Goal: Task Accomplishment & Management: Complete application form

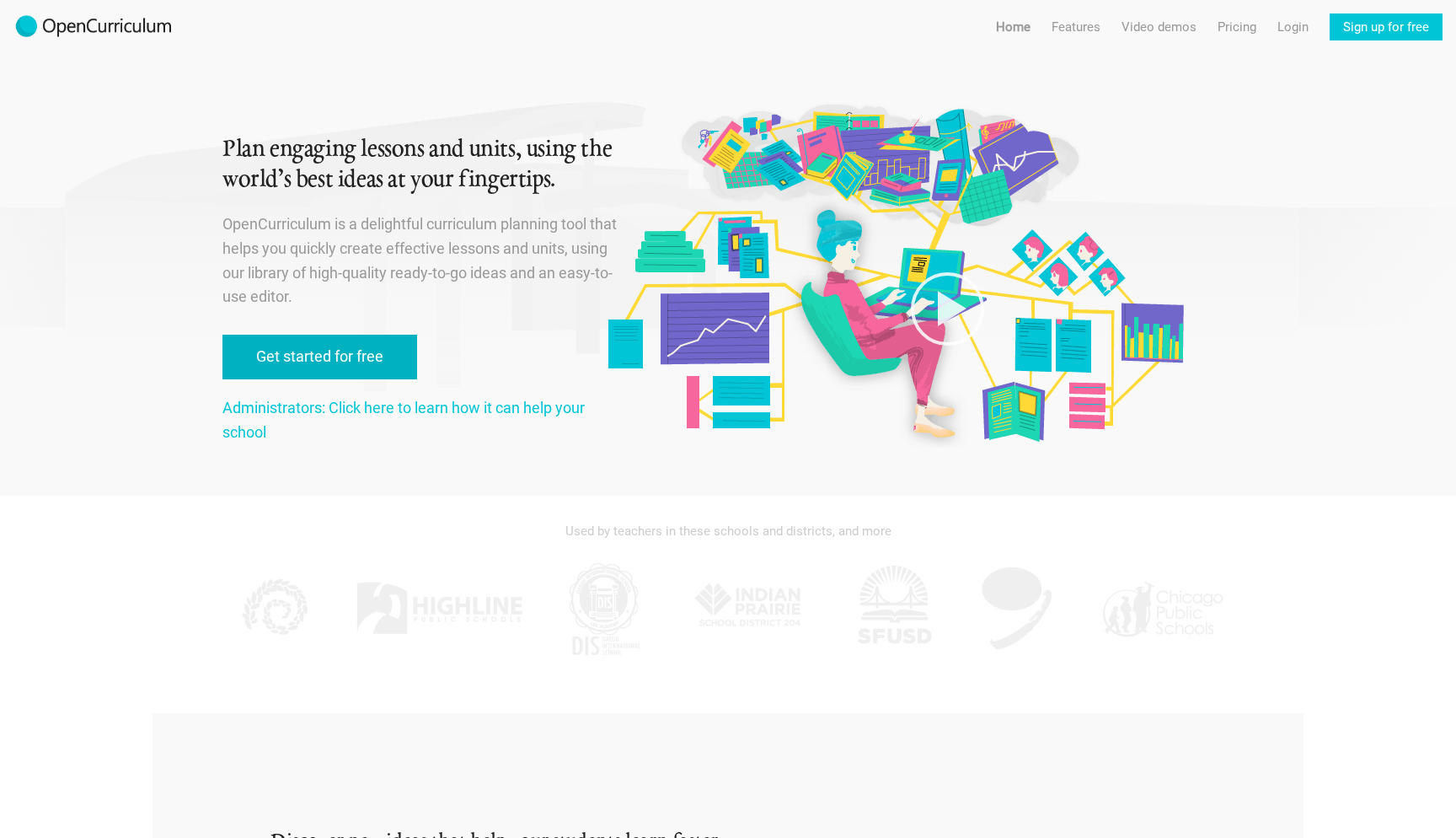
click at [337, 348] on link "Get started for free" at bounding box center [319, 356] width 194 height 44
click at [317, 341] on link "Get started for free" at bounding box center [319, 356] width 194 height 44
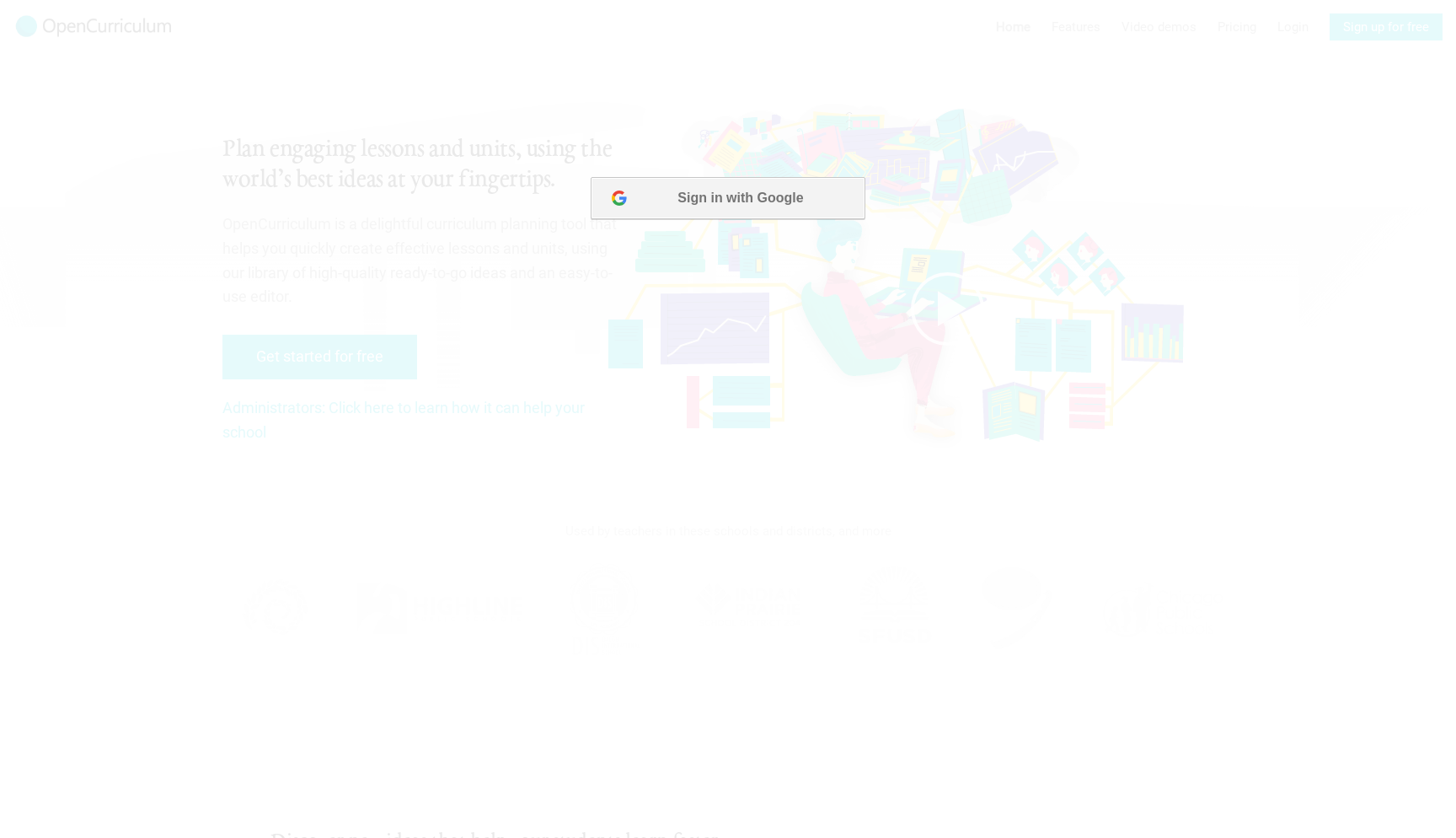
click at [749, 214] on button "Sign in with Google" at bounding box center [727, 198] width 274 height 42
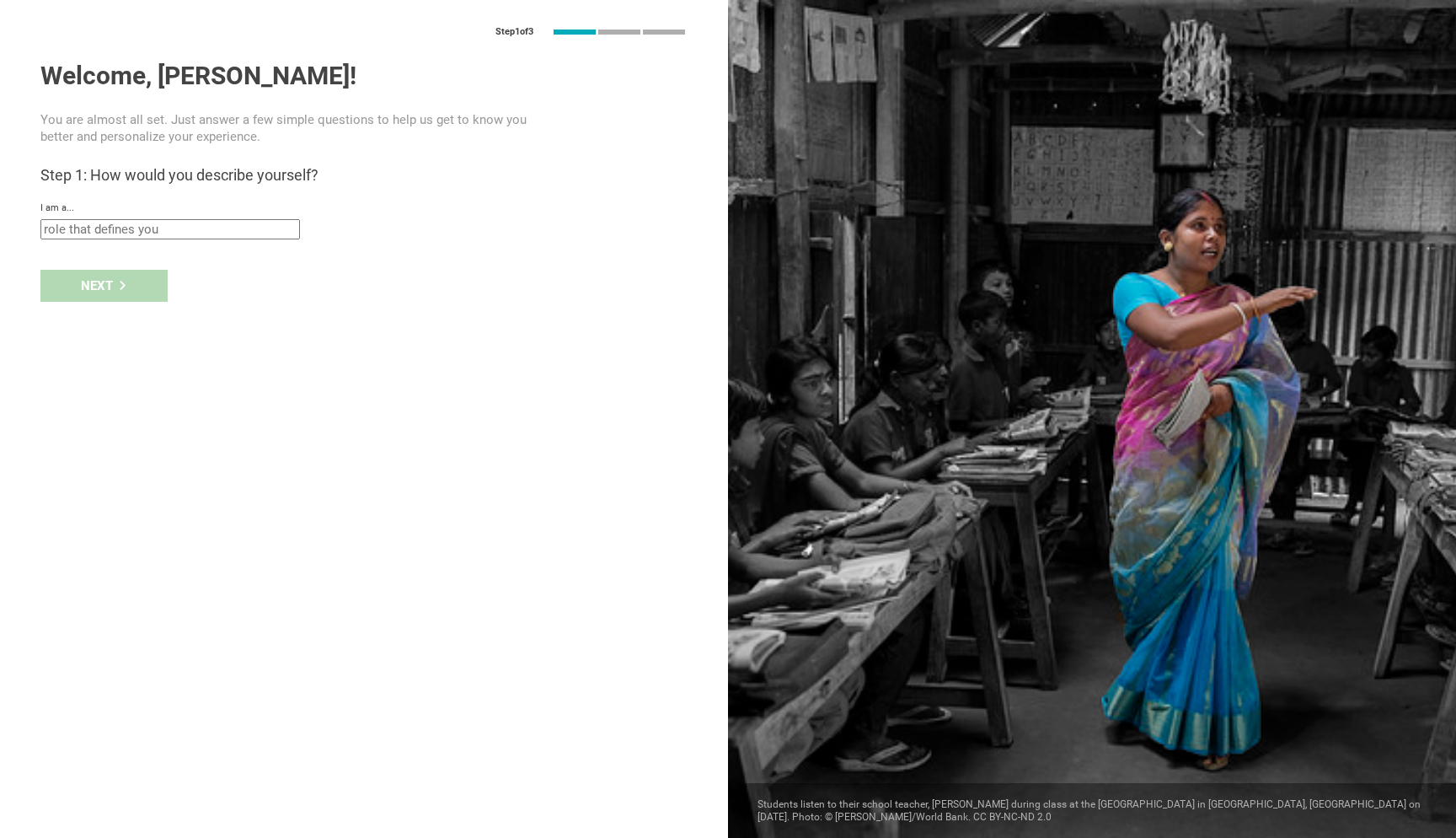
click at [158, 231] on input "text" at bounding box center [170, 229] width 259 height 20
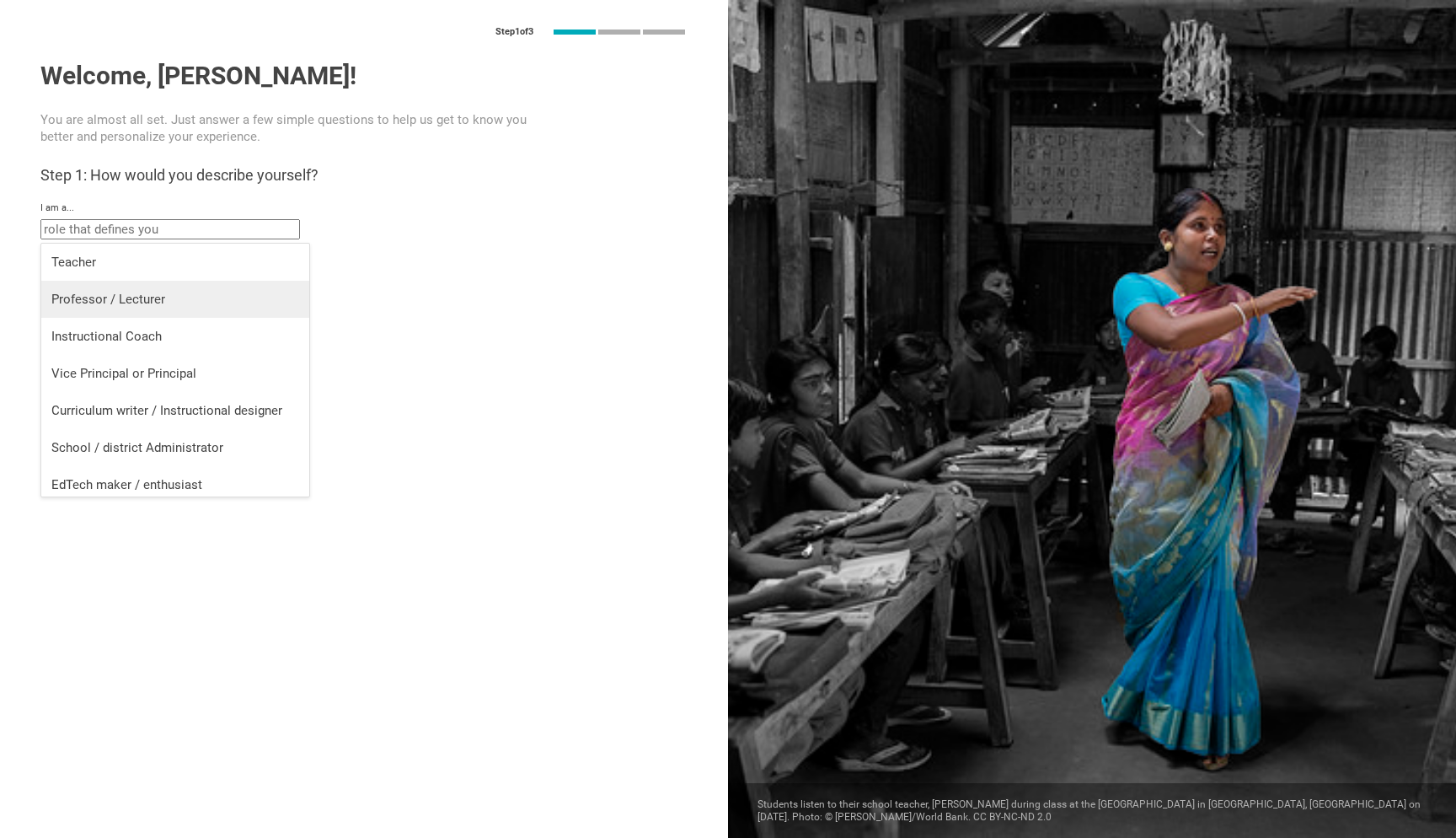
click at [159, 305] on div "Professor / Lecturer" at bounding box center [175, 299] width 248 height 17
type input "Professor / Lecturer"
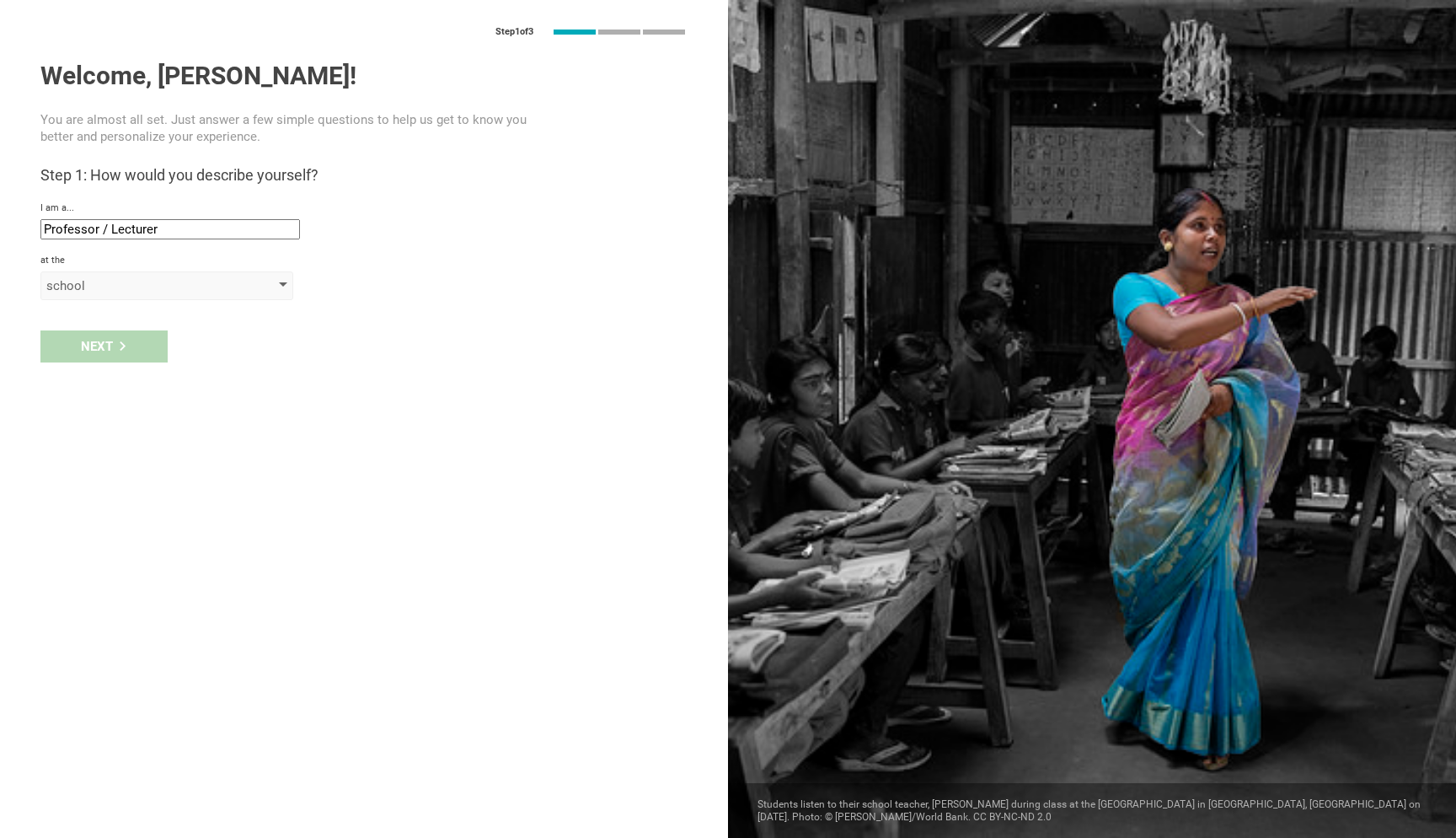
click at [141, 282] on div "school" at bounding box center [142, 286] width 193 height 17
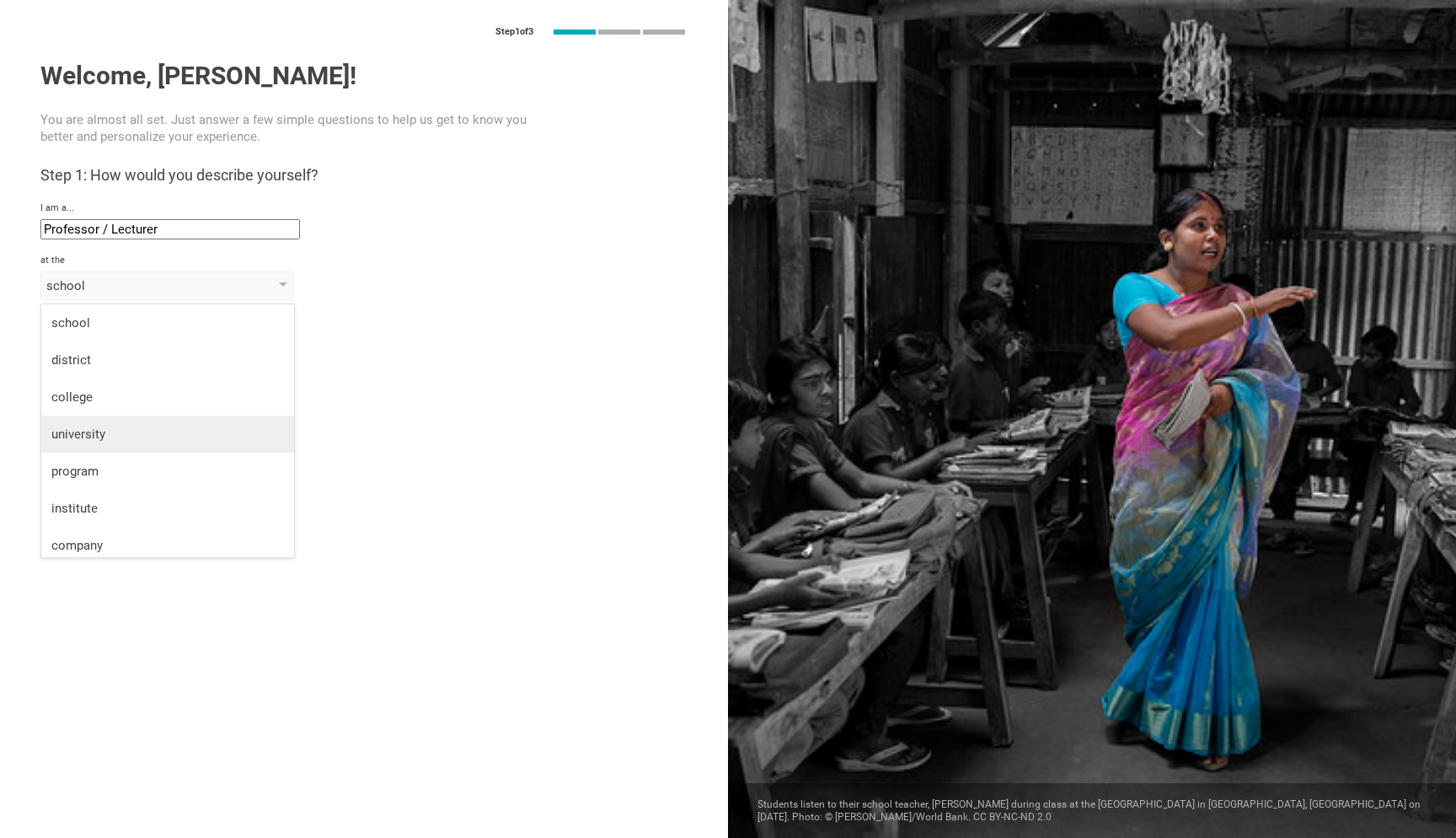
click at [141, 427] on div "university" at bounding box center [167, 434] width 232 height 17
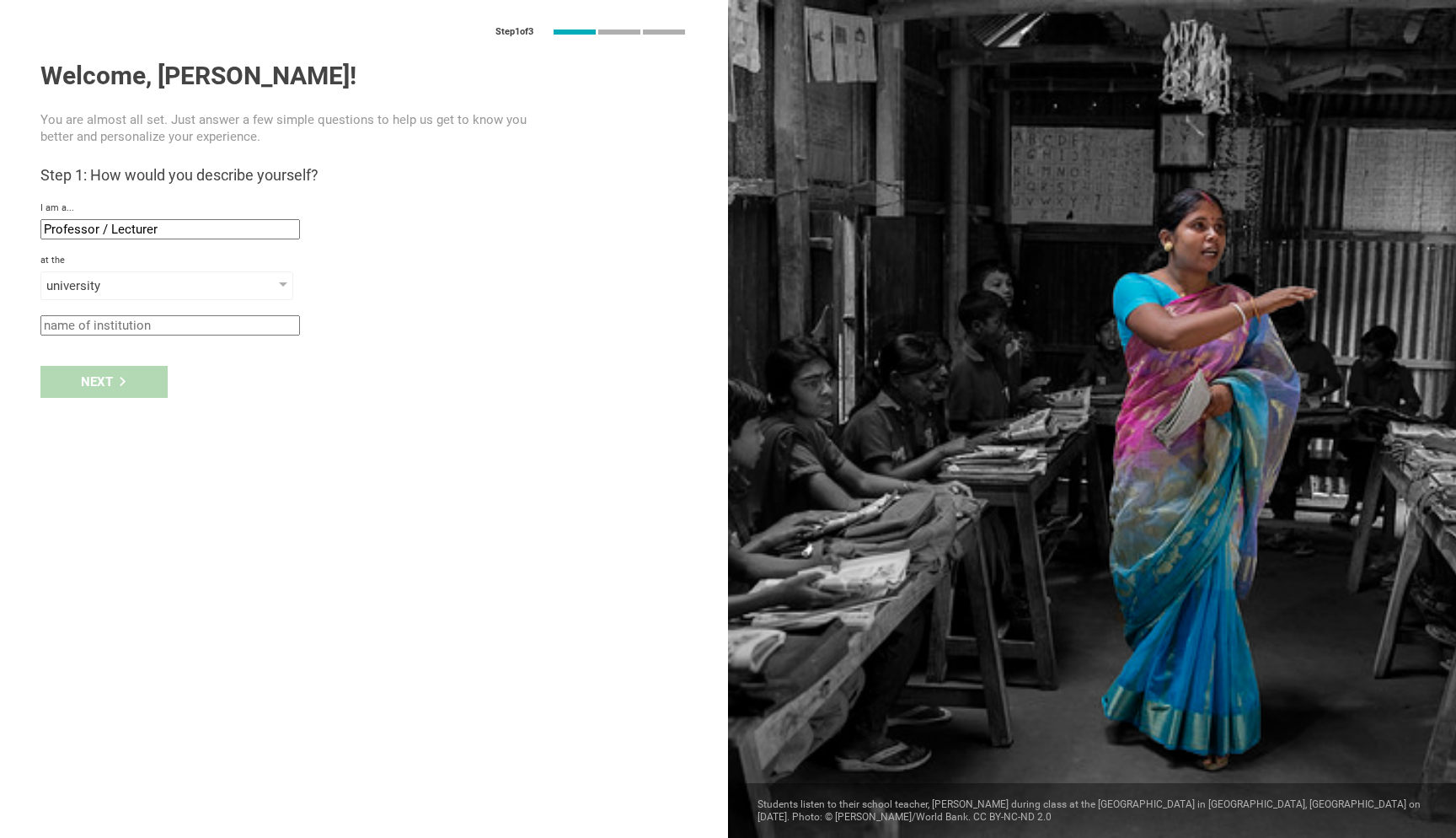
click at [153, 335] on input "text" at bounding box center [170, 325] width 259 height 20
click at [108, 330] on input "Medical UNiversity of Vienna" at bounding box center [170, 325] width 259 height 20
type input "Medical University of Vienna"
click at [80, 384] on div "Next" at bounding box center [104, 381] width 127 height 32
click at [110, 400] on div "Step 1 of 3 Welcome, Stefan! You are almost all set. Just answer a few simple q…" at bounding box center [363, 419] width 728 height 838
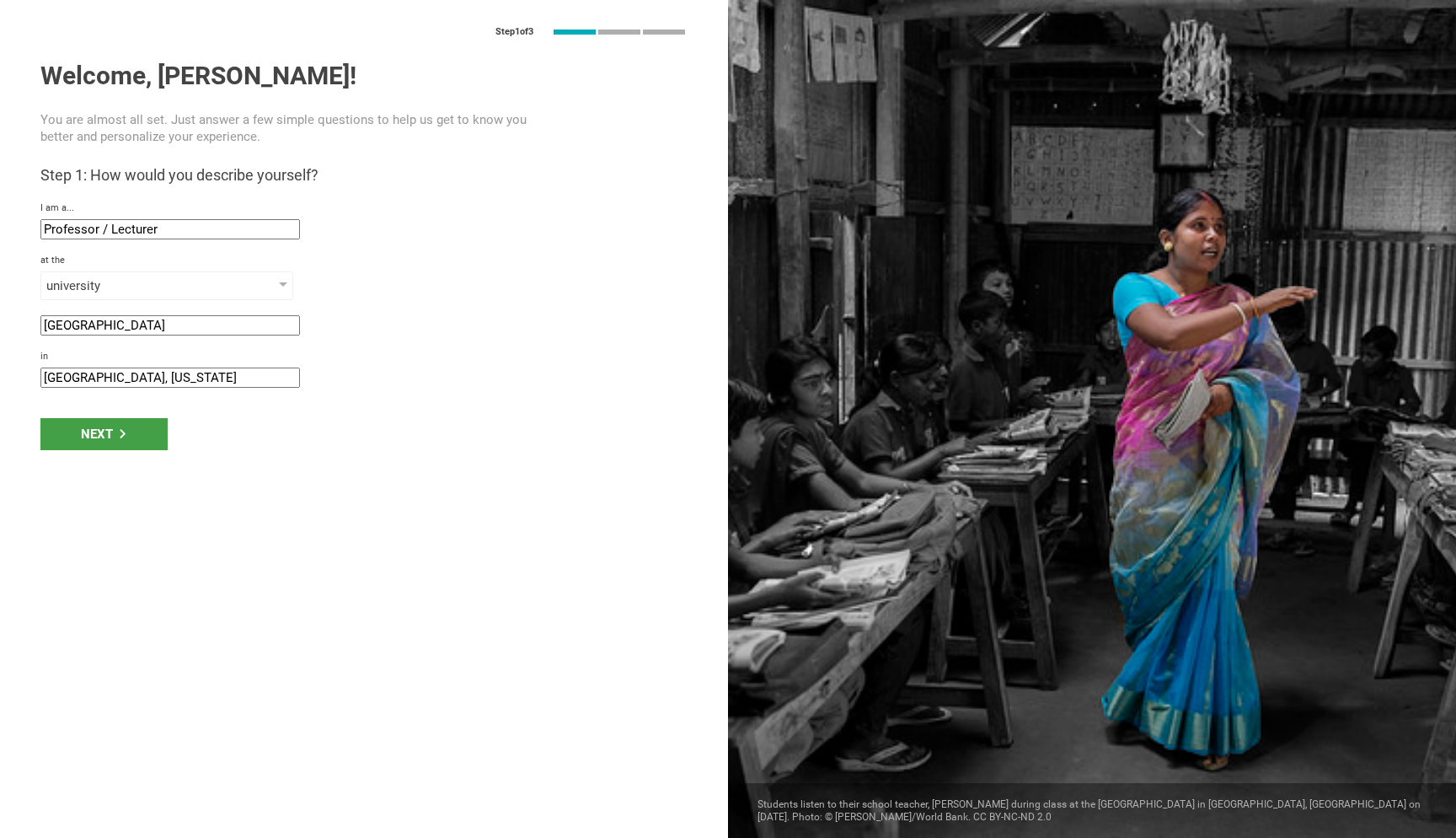
click at [131, 398] on div "Step 1 of 3 Welcome, Stefan! You are almost all set. Just answer a few simple q…" at bounding box center [363, 419] width 728 height 838
click at [155, 387] on input "Cambridge, Massachusetts" at bounding box center [170, 377] width 259 height 20
click at [251, 380] on input "Cambridge, Massachusetts" at bounding box center [170, 377] width 259 height 20
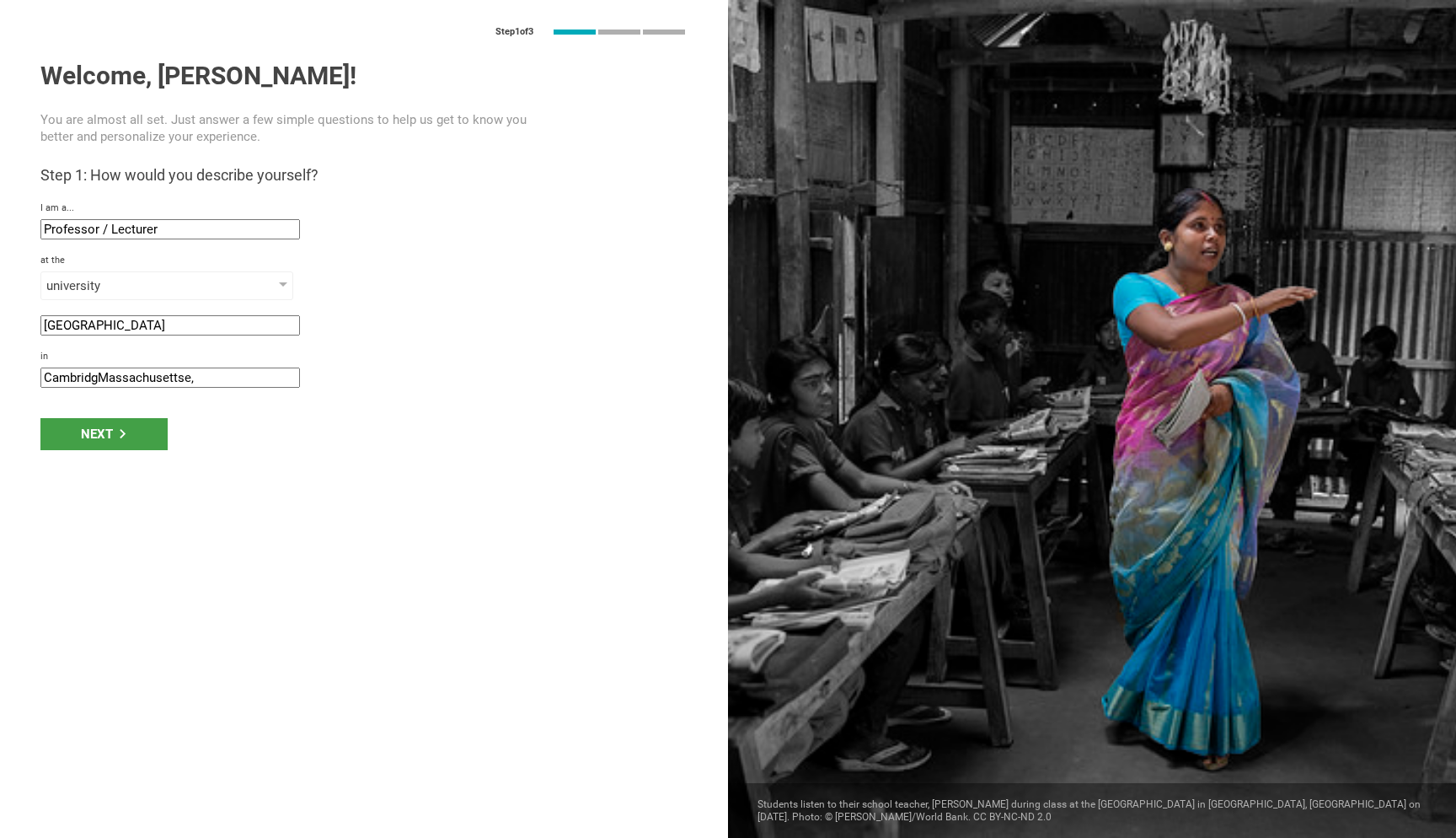
drag, startPoint x: 49, startPoint y: 388, endPoint x: 292, endPoint y: 386, distance: 243.0
click at [292, 387] on input "CambridgMassachusettse," at bounding box center [170, 377] width 259 height 20
type input "Austria, Vienna"
click at [98, 438] on div "Next" at bounding box center [104, 433] width 127 height 32
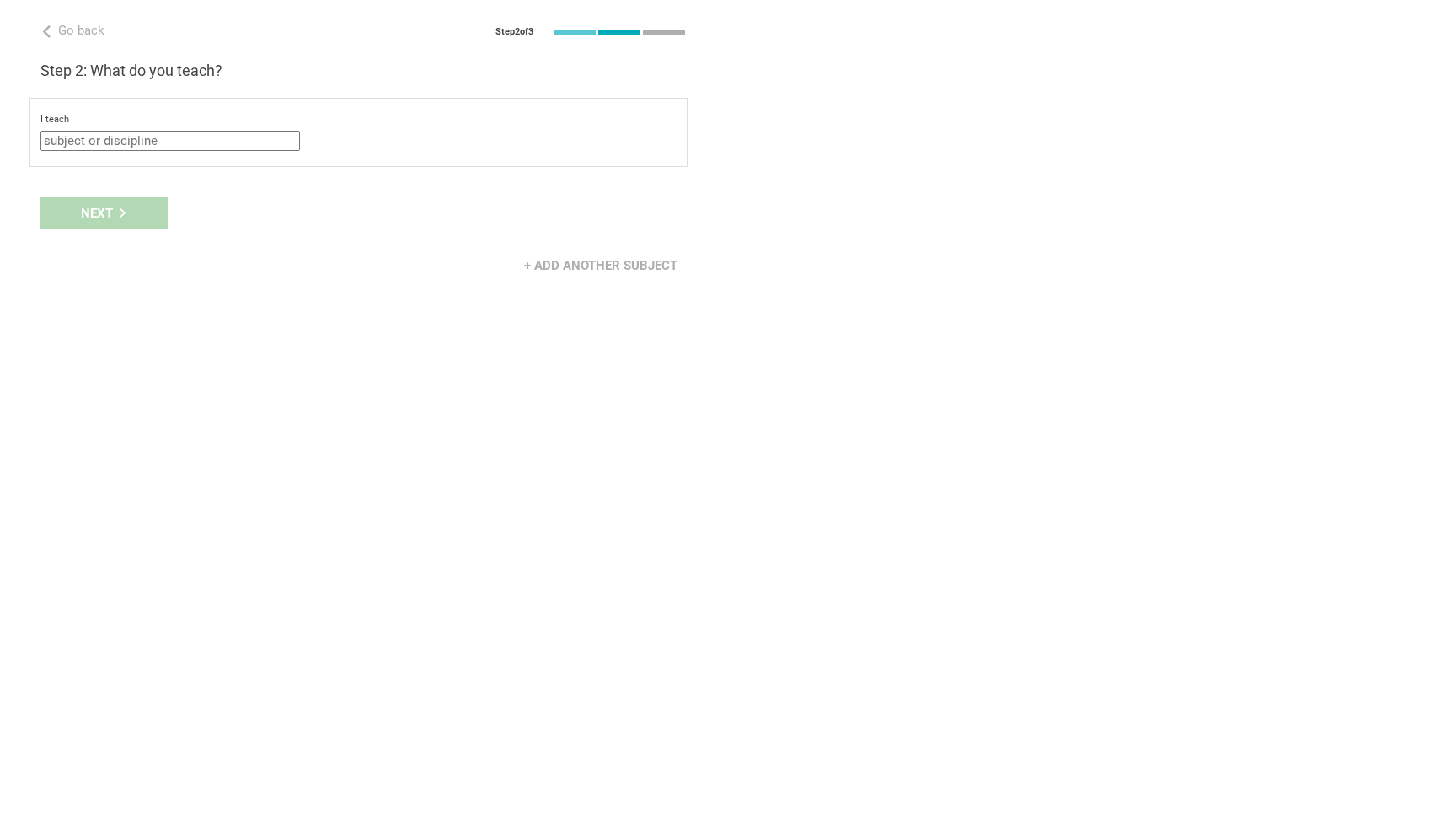
click at [137, 141] on input "text" at bounding box center [170, 140] width 259 height 20
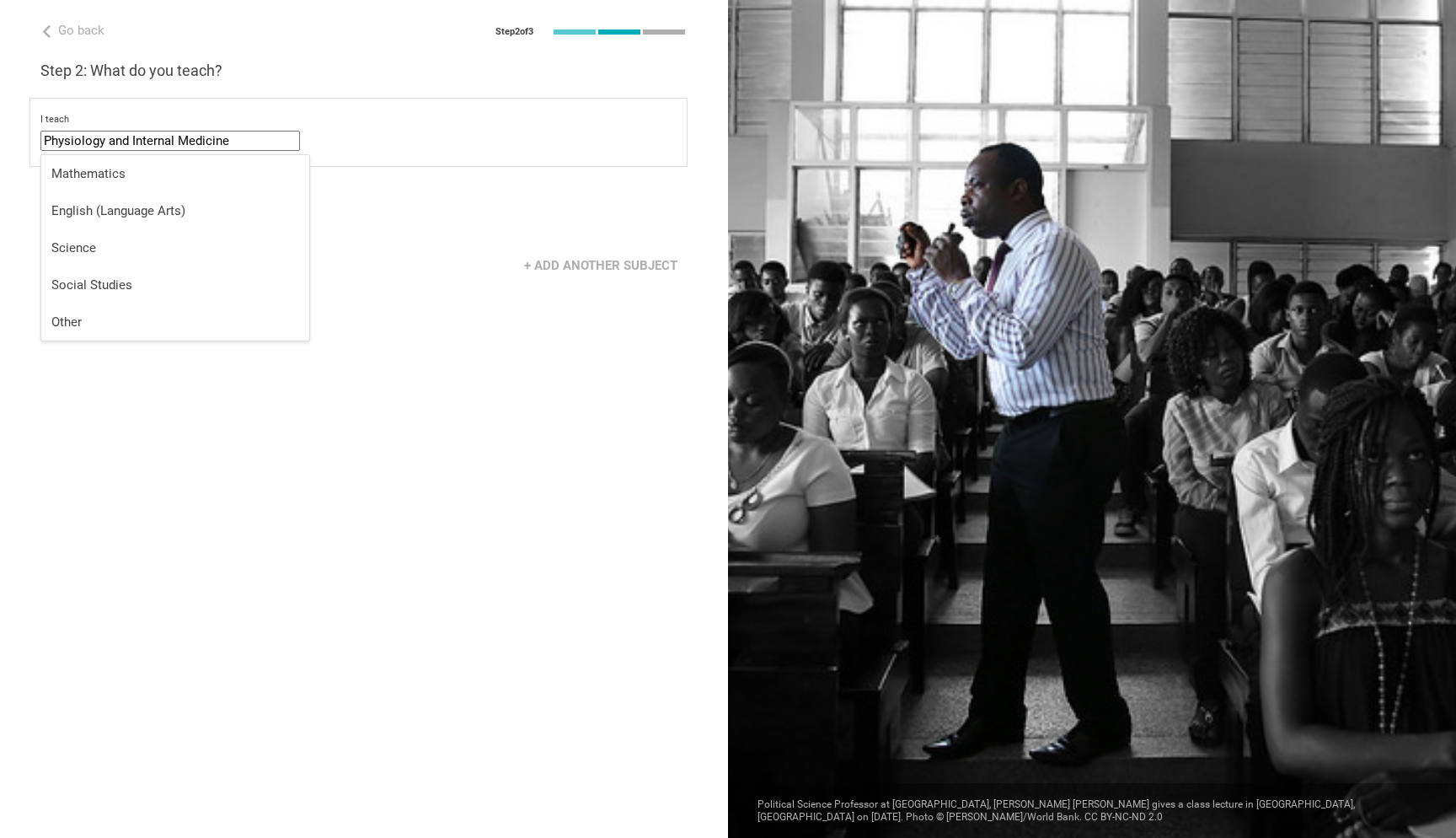
click at [214, 444] on div "Go back Step 2 of 3 Welcome, Stefan! You are almost all set. Just answer a few …" at bounding box center [363, 419] width 728 height 838
click at [112, 215] on div "Next" at bounding box center [104, 212] width 127 height 32
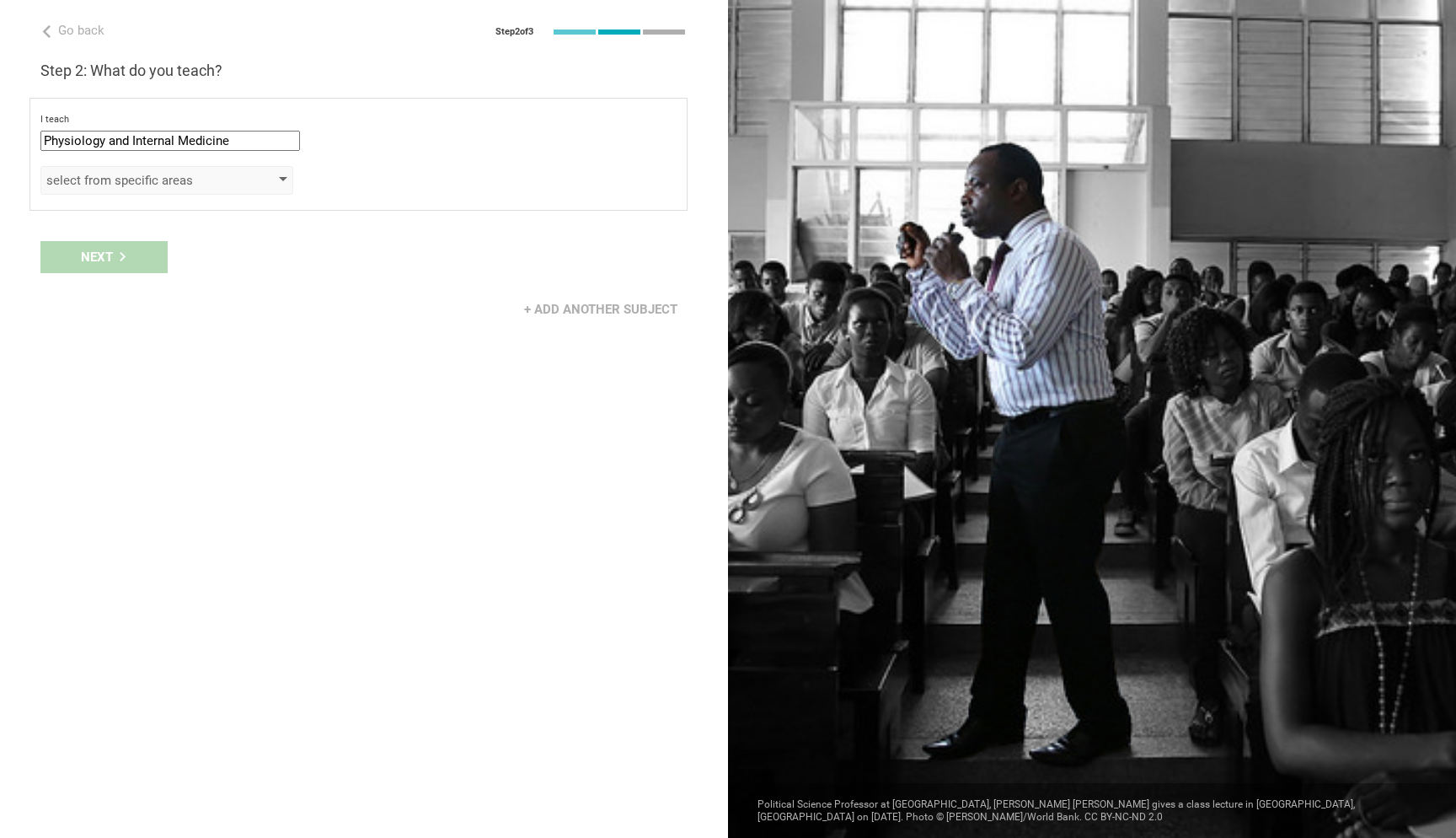
click at [157, 194] on div "select from specific areas" at bounding box center [167, 181] width 253 height 29
click at [236, 176] on div "select from specific areas" at bounding box center [142, 180] width 193 height 17
click at [280, 184] on div at bounding box center [283, 180] width 8 height 6
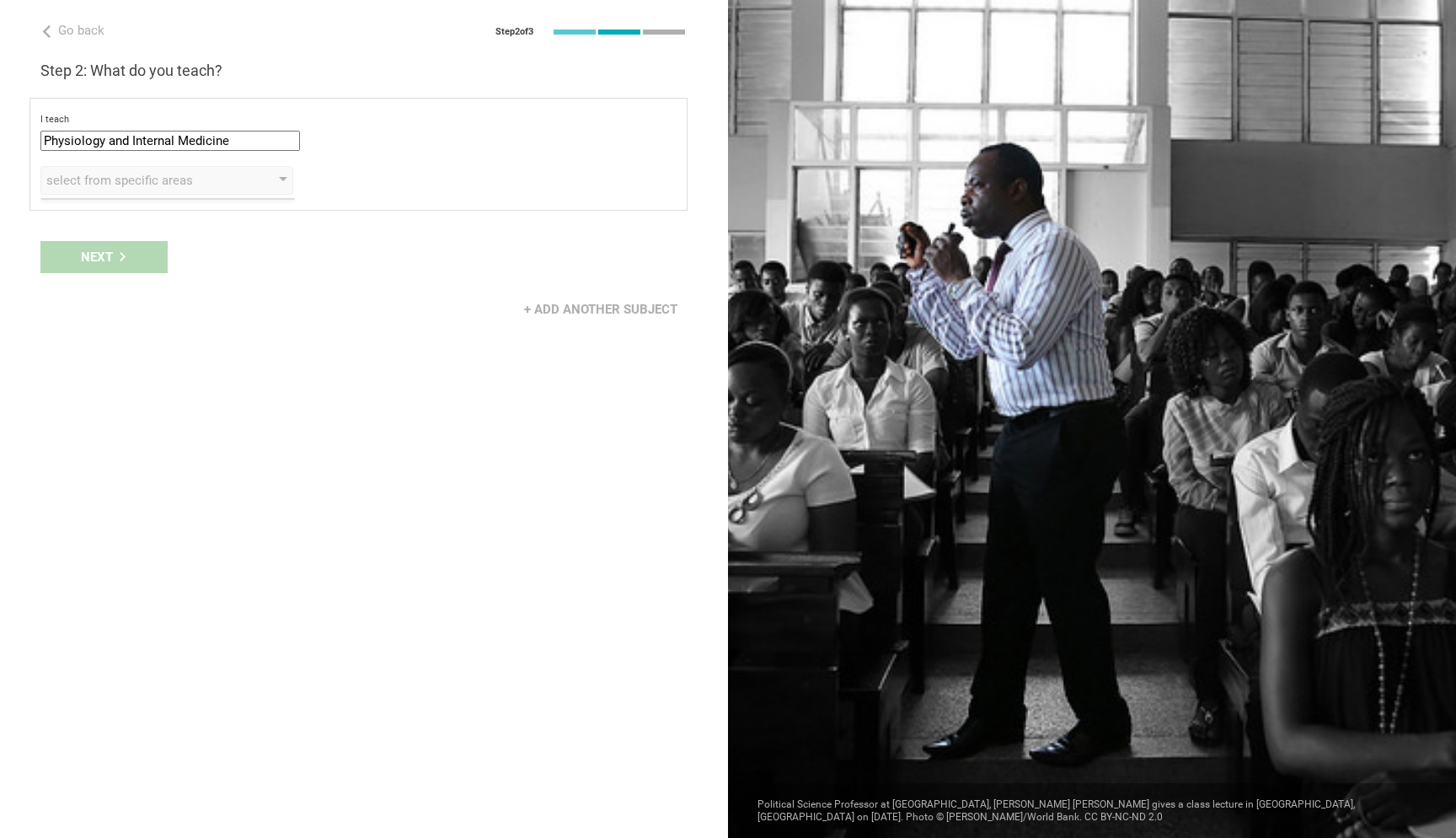
click at [123, 269] on div "Next" at bounding box center [363, 257] width 728 height 52
click at [161, 165] on div "I teach Physiology and Internal Medicine Mathematics English (Language Arts) Sc…" at bounding box center [359, 154] width 658 height 113
click at [155, 138] on input "Physiology and Internal Medicine" at bounding box center [170, 140] width 259 height 20
click at [140, 137] on input "Physiology and Internal Medicine" at bounding box center [170, 140] width 259 height 20
click at [223, 588] on div "Go back Step 2 of 3 Welcome, Stefan! You are almost all set. Just answer a few …" at bounding box center [363, 419] width 728 height 838
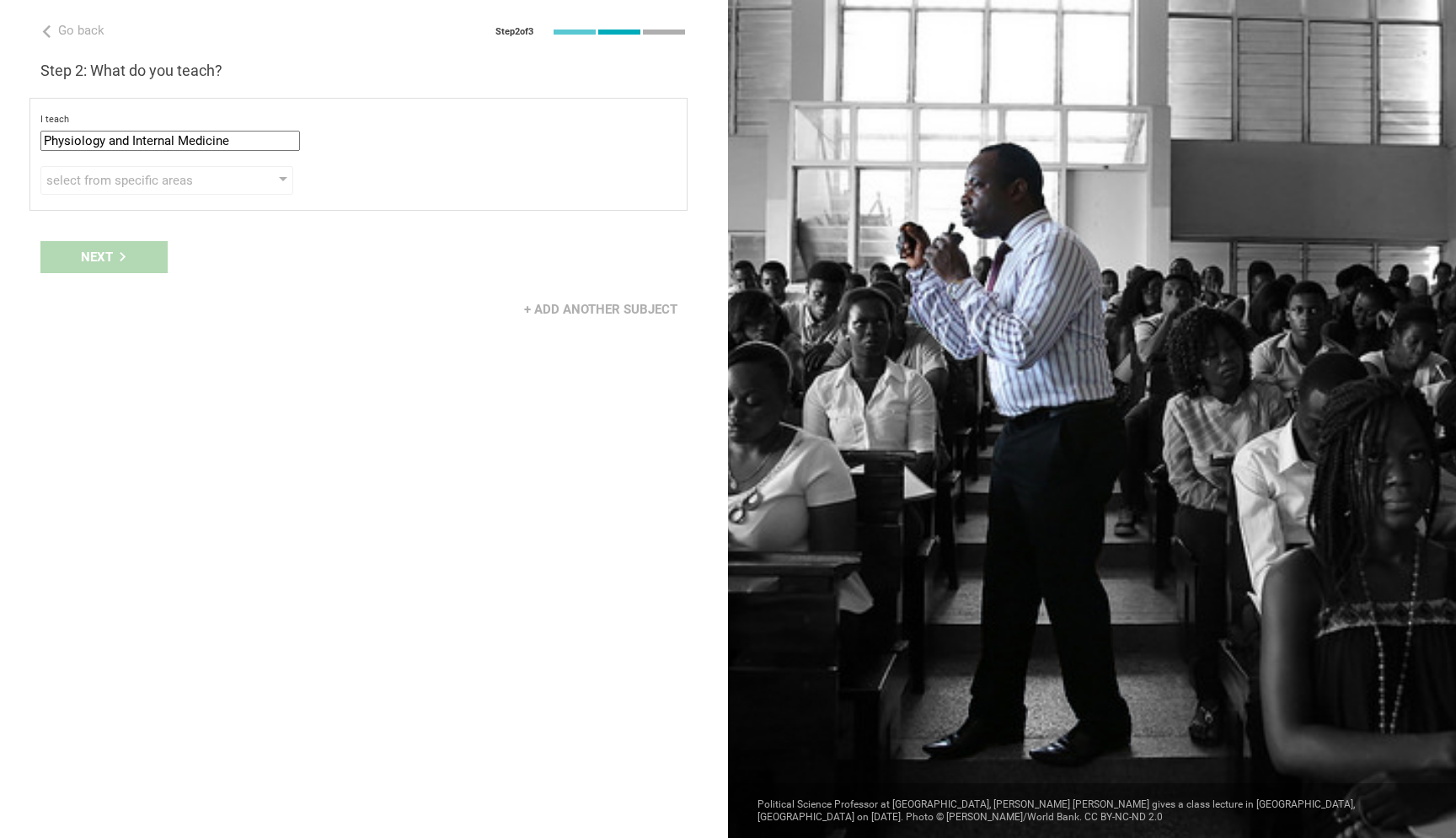
click at [212, 149] on input "Physiology and Internal Medicine" at bounding box center [170, 140] width 259 height 20
drag, startPoint x: 117, startPoint y: 142, endPoint x: 496, endPoint y: 155, distance: 379.2
click at [496, 155] on div "I teach Physiology and Internal Medicine Mathematics English (Language Arts) Sc…" at bounding box center [359, 154] width 658 height 113
click at [427, 402] on div "Go back Step 2 of 3 Welcome, Stefan! You are almost all set. Just answer a few …" at bounding box center [363, 419] width 728 height 838
click at [277, 177] on div "select from specific areas" at bounding box center [167, 181] width 253 height 29
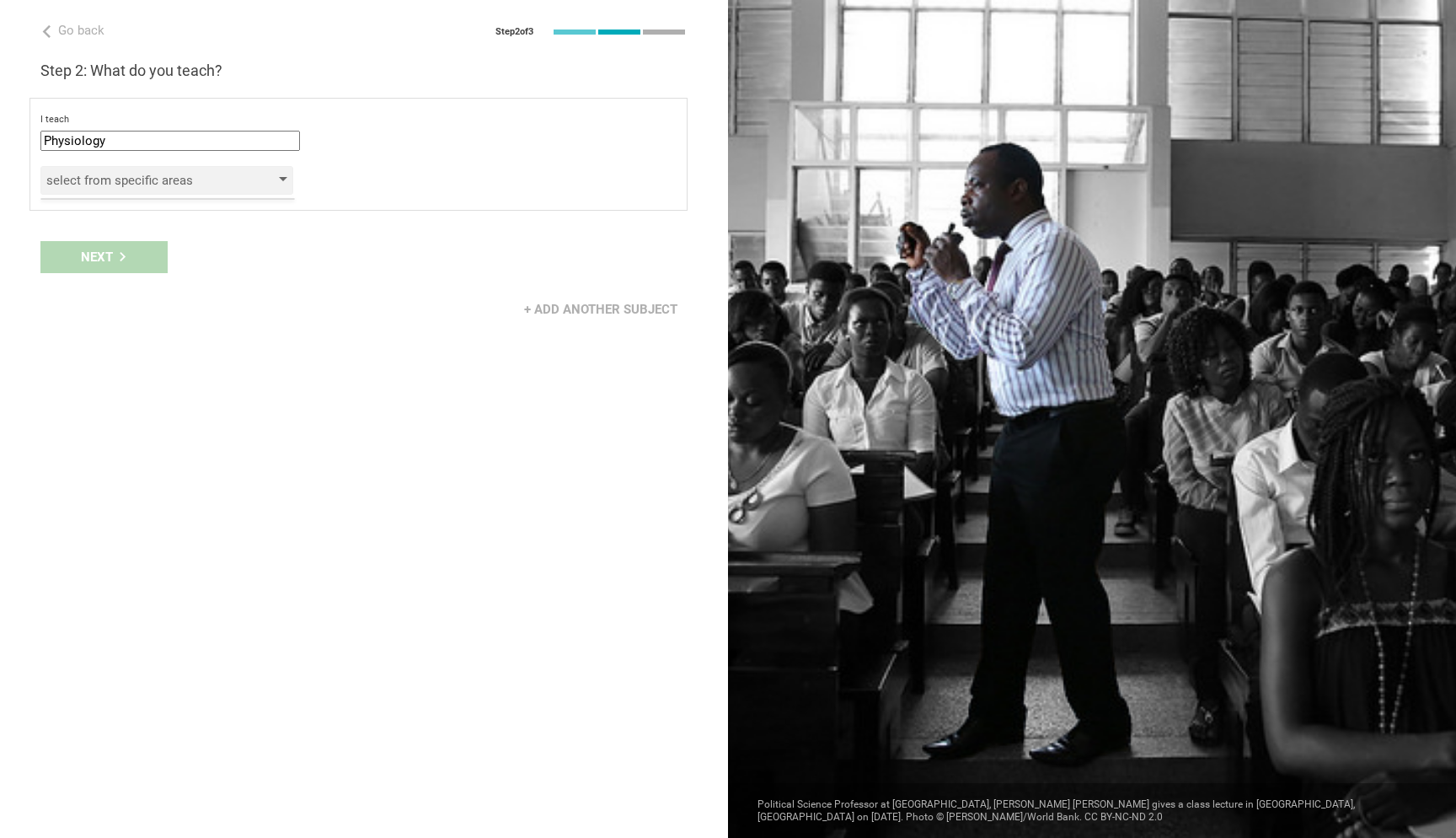
click at [277, 177] on div "select from specific areas" at bounding box center [167, 181] width 253 height 29
click at [116, 150] on input "Physiology" at bounding box center [170, 140] width 259 height 20
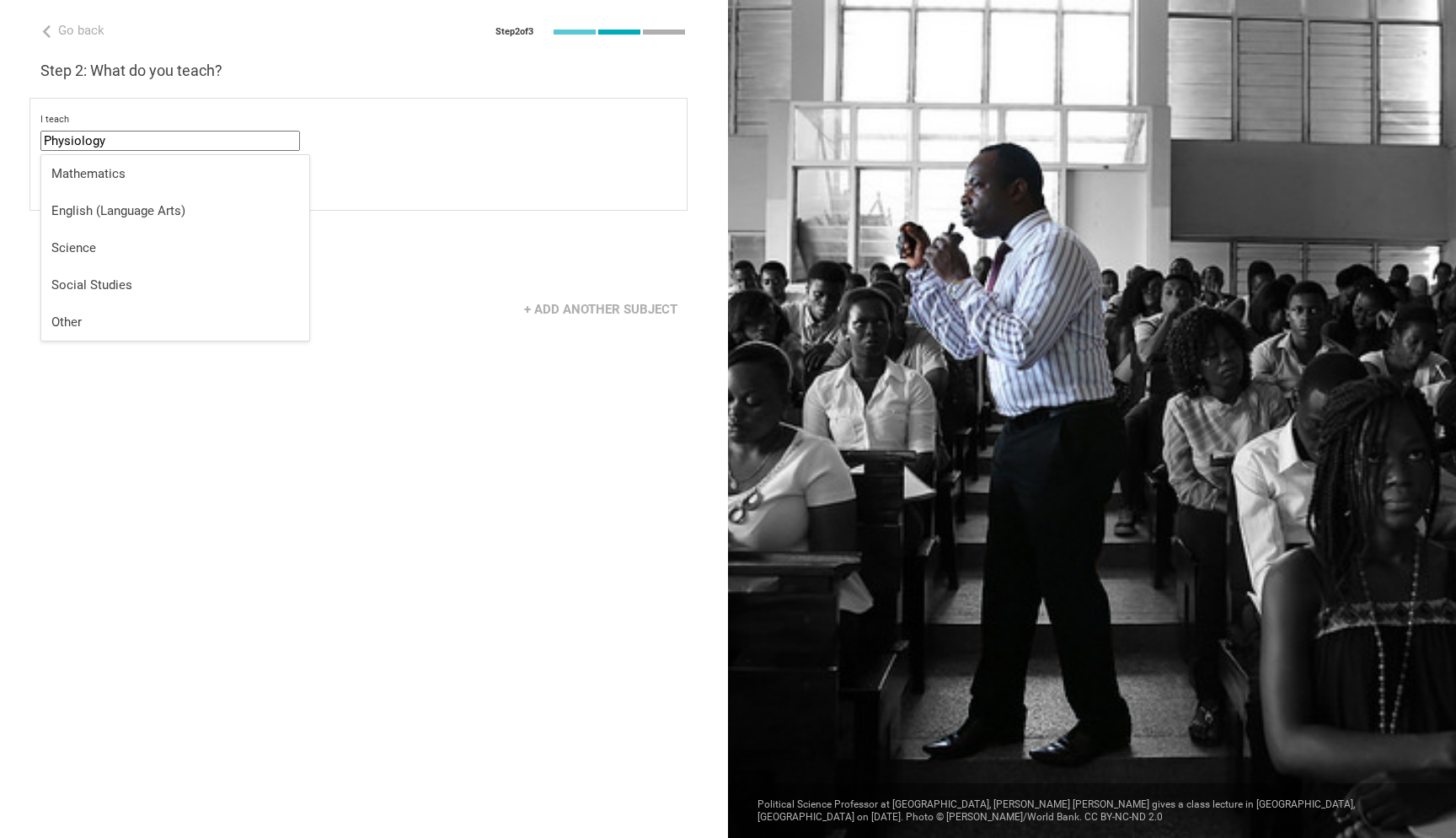
click at [116, 150] on input "Physiology" at bounding box center [170, 140] width 259 height 20
type input "Internal Medicine"
click at [174, 475] on div "Go back Step 2 of 3 Welcome, Stefan! You are almost all set. Just answer a few …" at bounding box center [363, 419] width 728 height 838
click at [97, 257] on div "Next" at bounding box center [363, 257] width 728 height 52
click at [148, 188] on div "select from specific areas" at bounding box center [142, 180] width 193 height 17
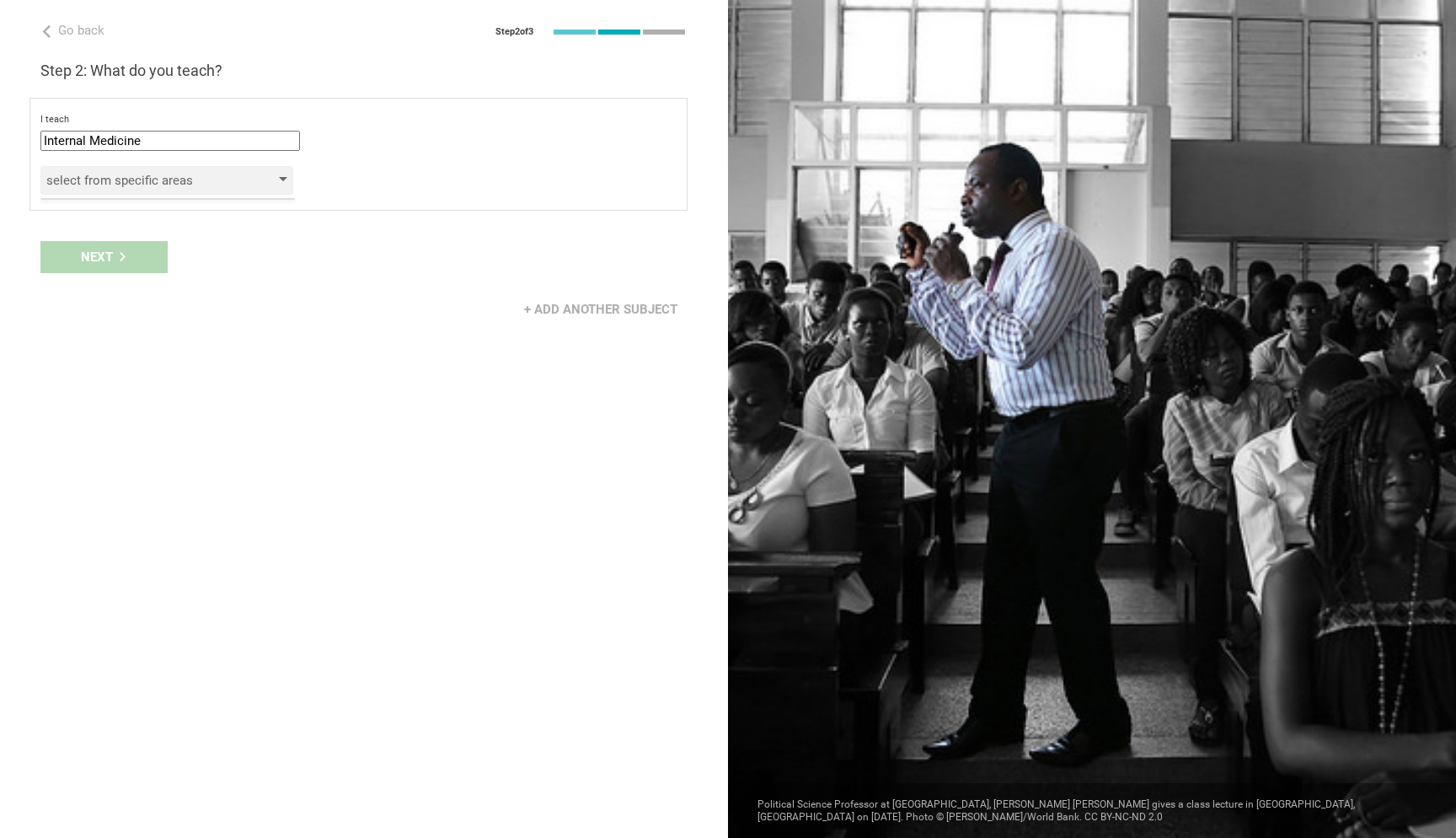
click at [289, 175] on div "select from specific areas" at bounding box center [167, 181] width 253 height 29
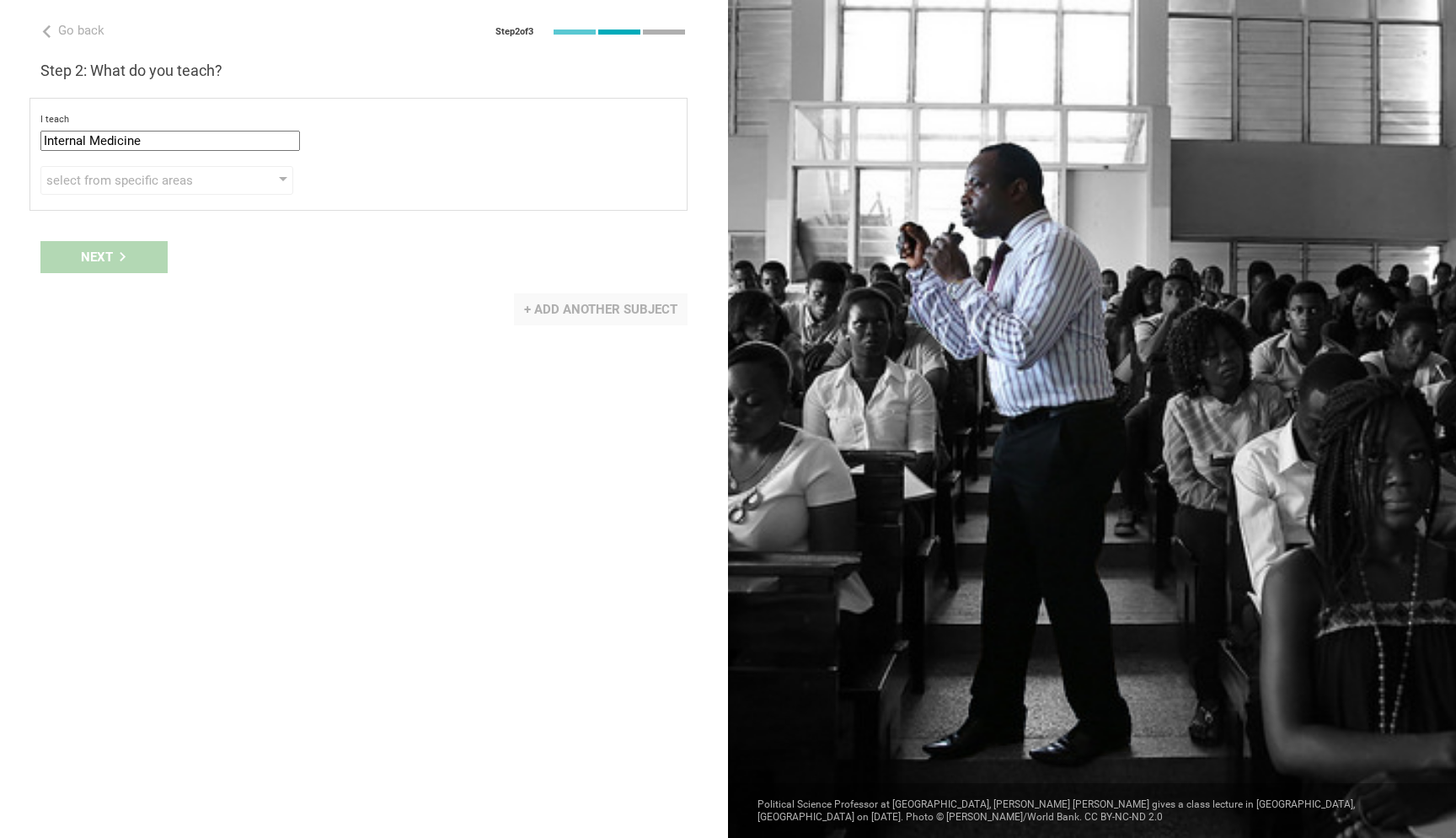
click at [538, 314] on div "+ Add another subject" at bounding box center [601, 308] width 174 height 32
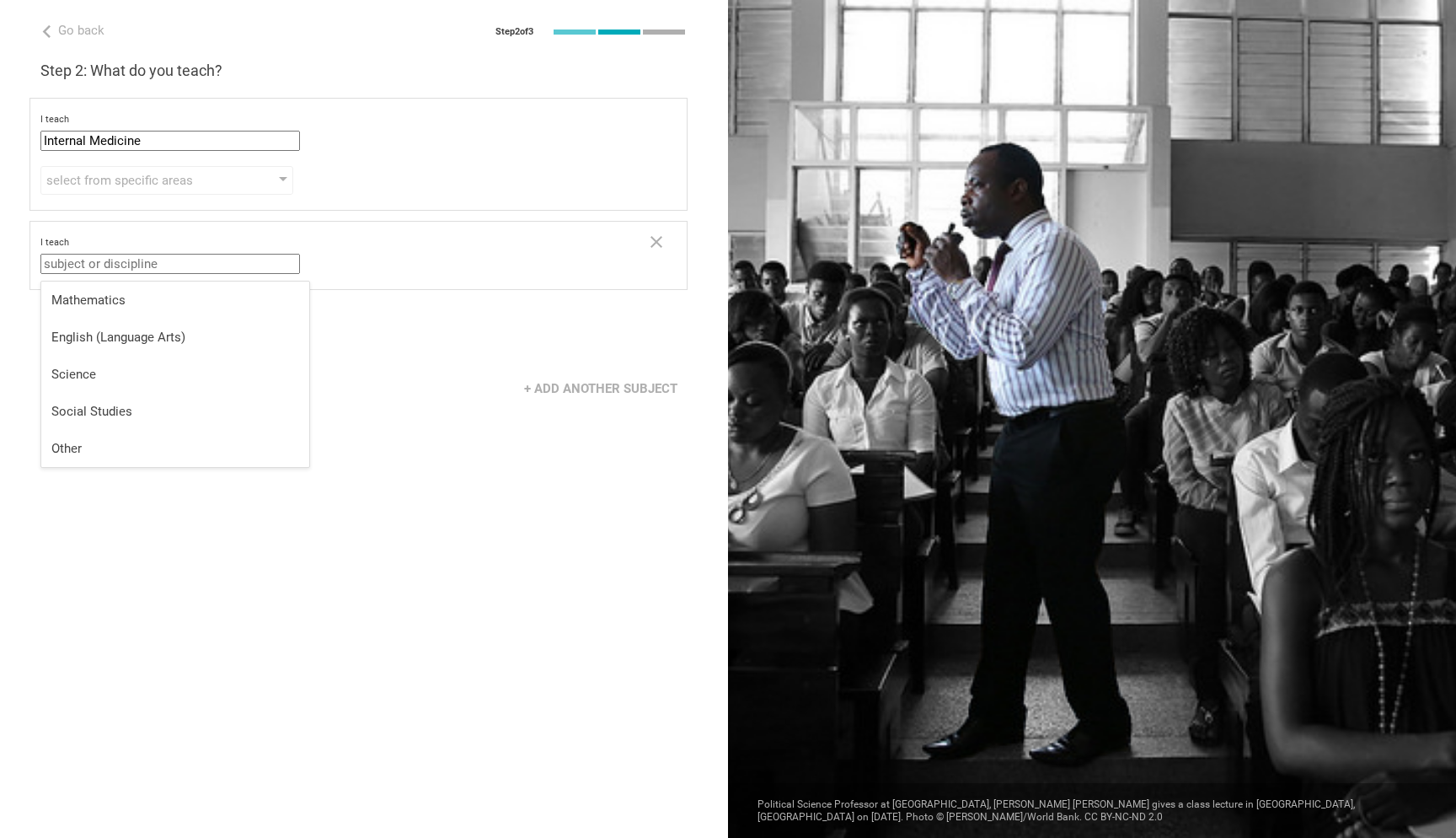
click at [218, 271] on input "text" at bounding box center [170, 264] width 259 height 20
click at [149, 365] on li "Science" at bounding box center [175, 373] width 268 height 37
type input "Science"
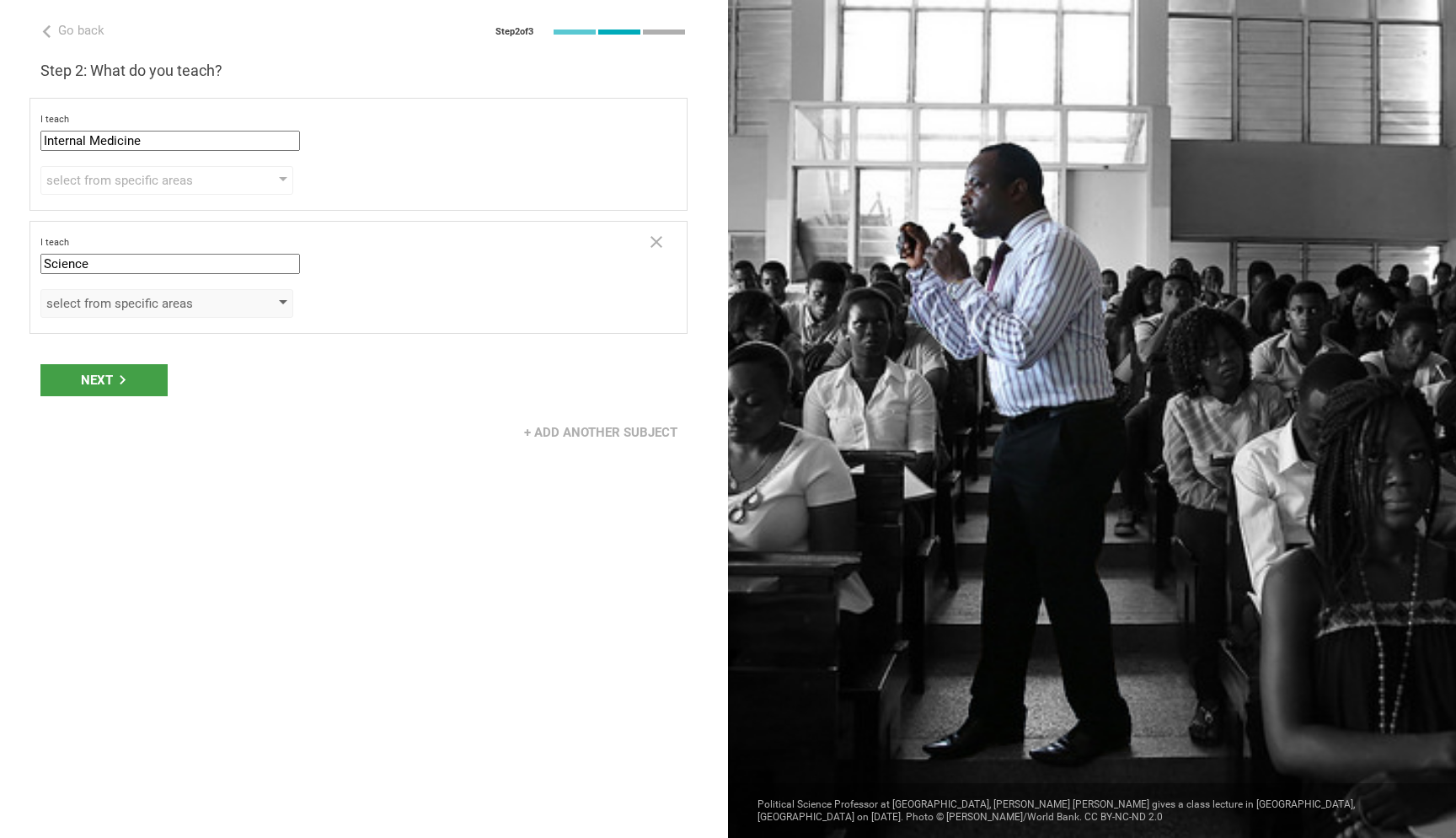
click at [163, 303] on div "select from specific areas" at bounding box center [142, 303] width 193 height 17
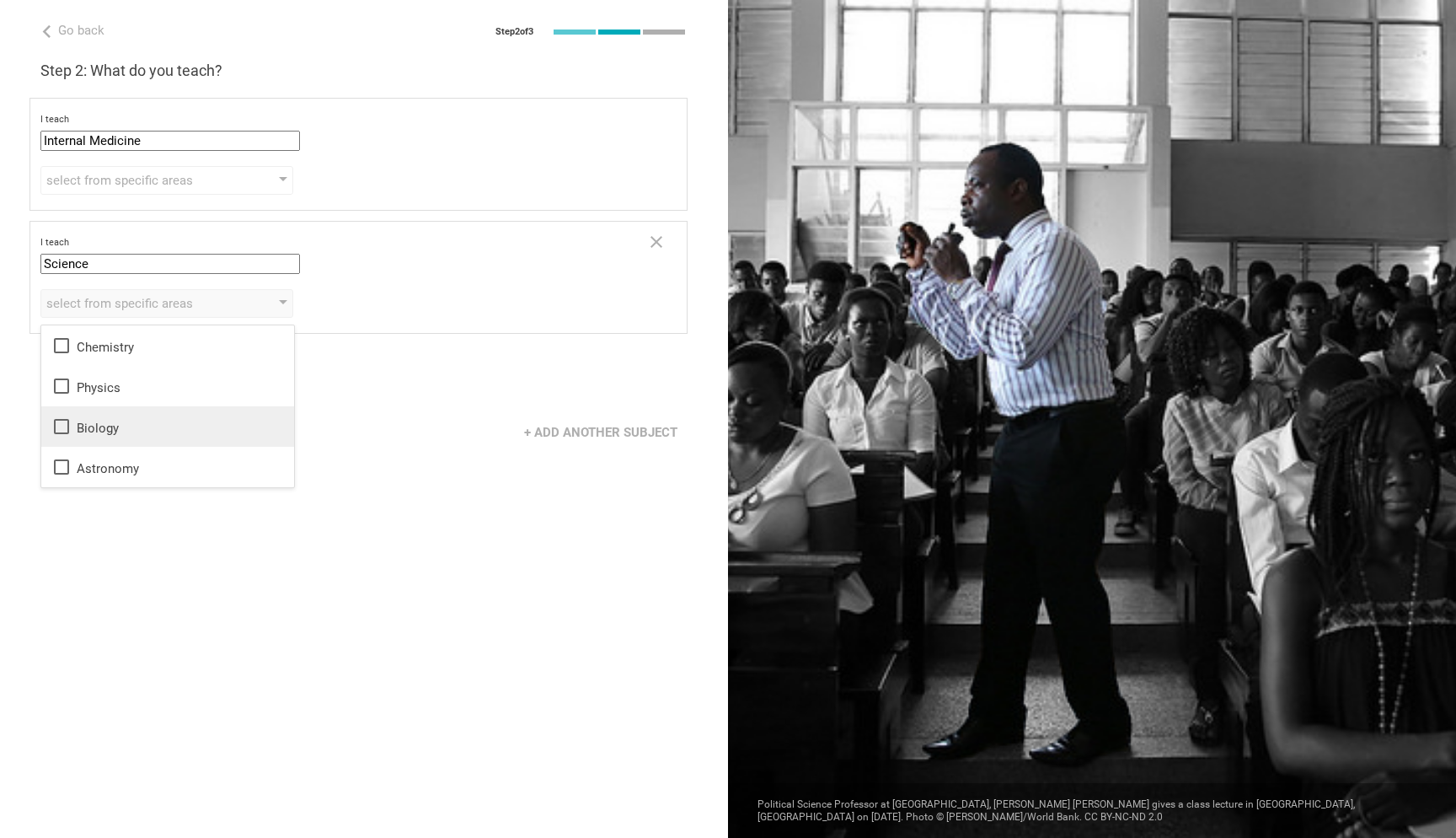
click at [179, 445] on li "Biology" at bounding box center [168, 426] width 253 height 41
click at [389, 350] on div "Go back Step 2 of 3 Welcome, Stefan! You are almost all set. Just answer a few …" at bounding box center [363, 419] width 728 height 838
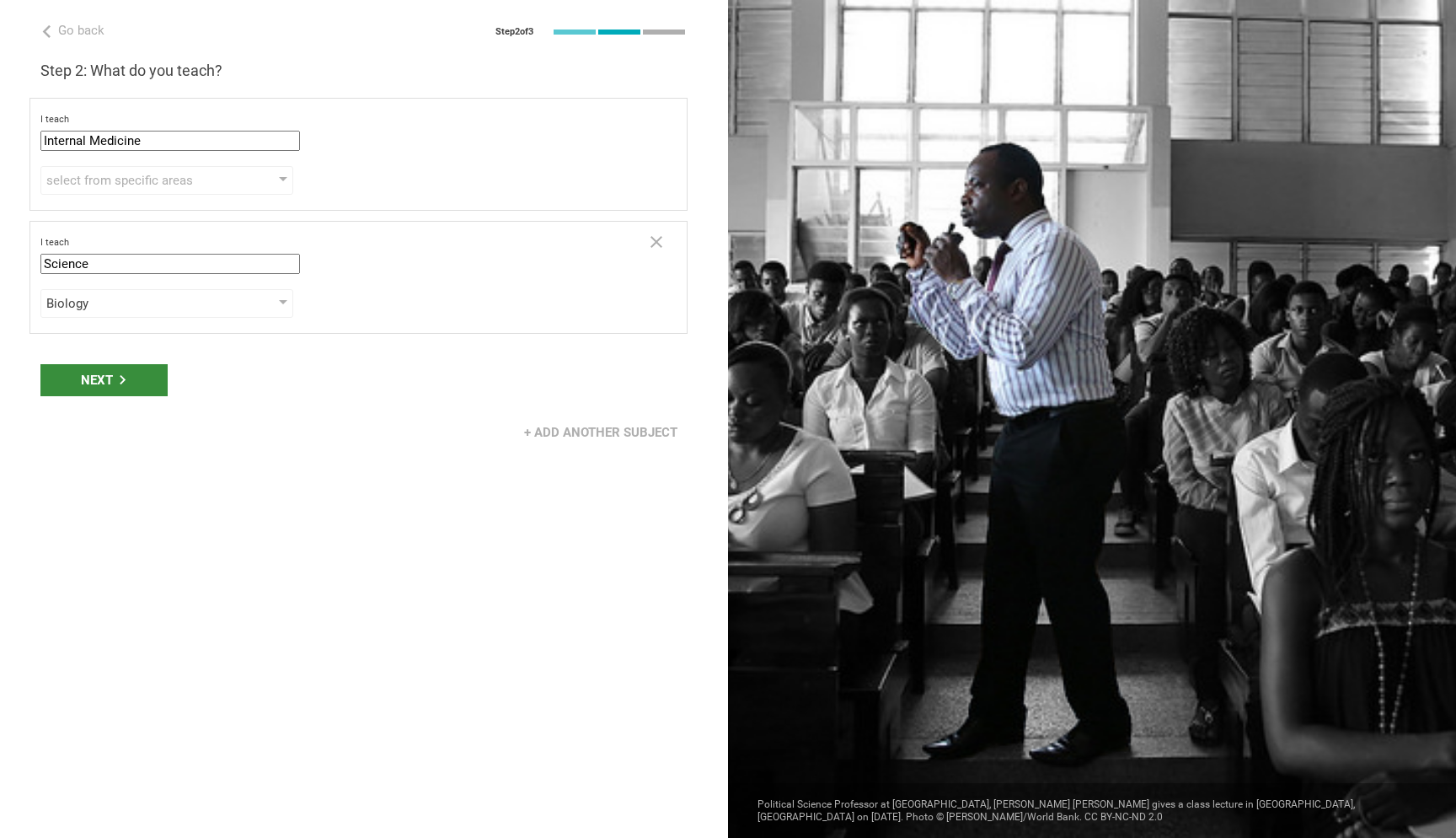
click at [130, 389] on div "Next" at bounding box center [104, 380] width 127 height 32
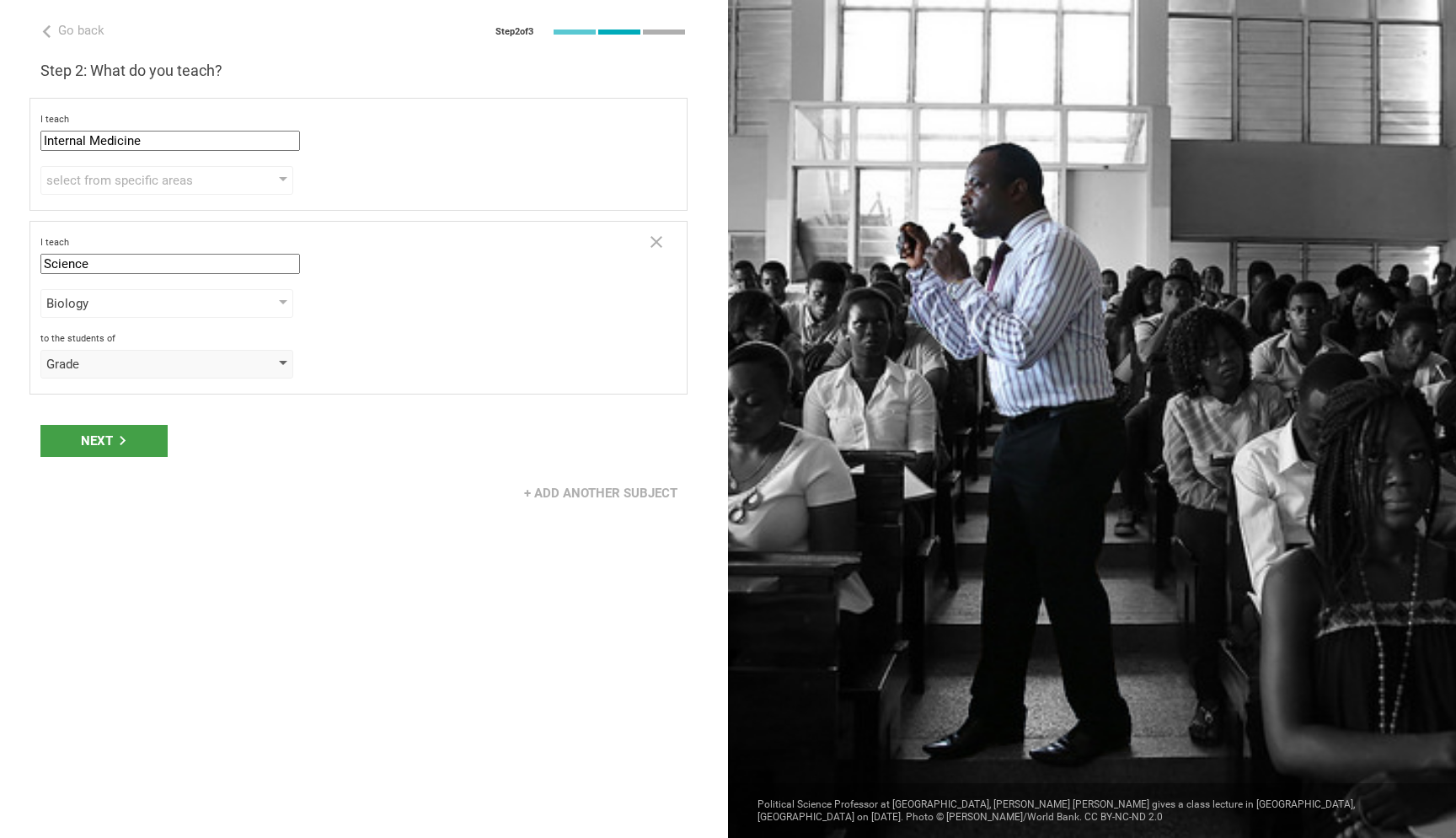
click at [236, 372] on div "Grade" at bounding box center [142, 363] width 193 height 17
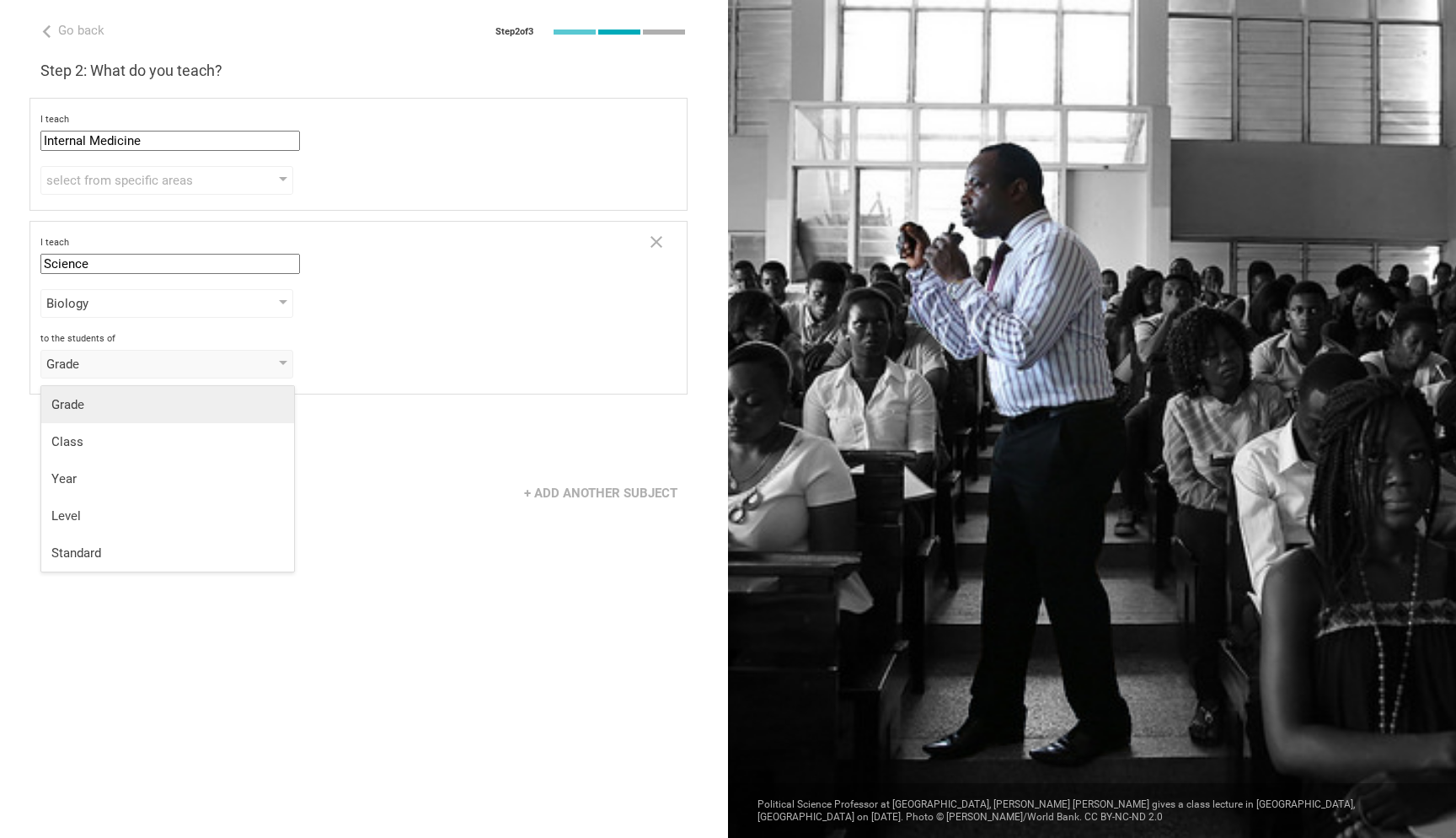
click at [217, 408] on div "Grade" at bounding box center [167, 404] width 232 height 17
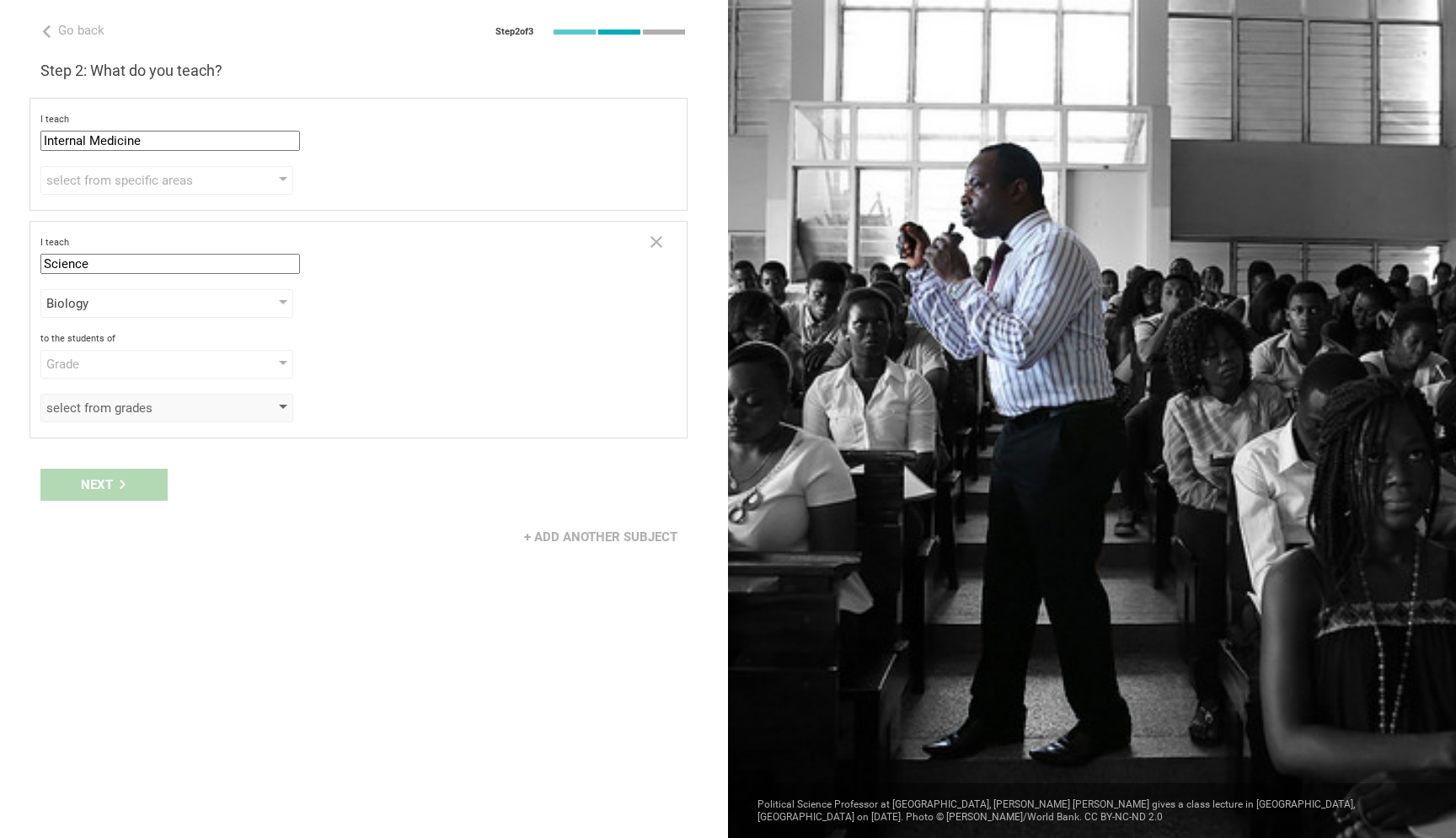
click at [147, 417] on div "select from grades" at bounding box center [142, 408] width 193 height 17
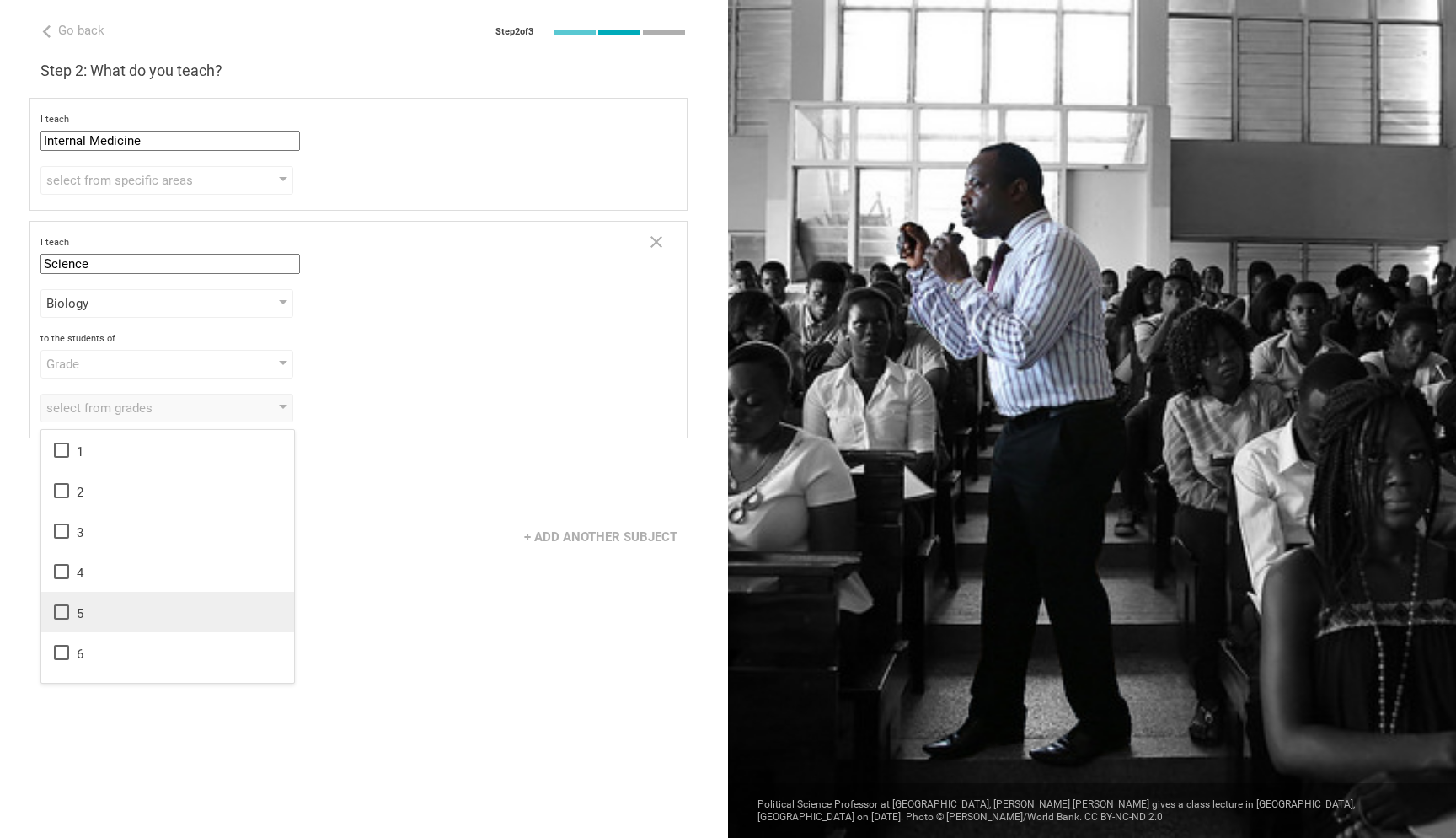
click at [155, 595] on li "5" at bounding box center [168, 611] width 253 height 41
click at [404, 548] on div "+ Add another subject" at bounding box center [363, 537] width 728 height 52
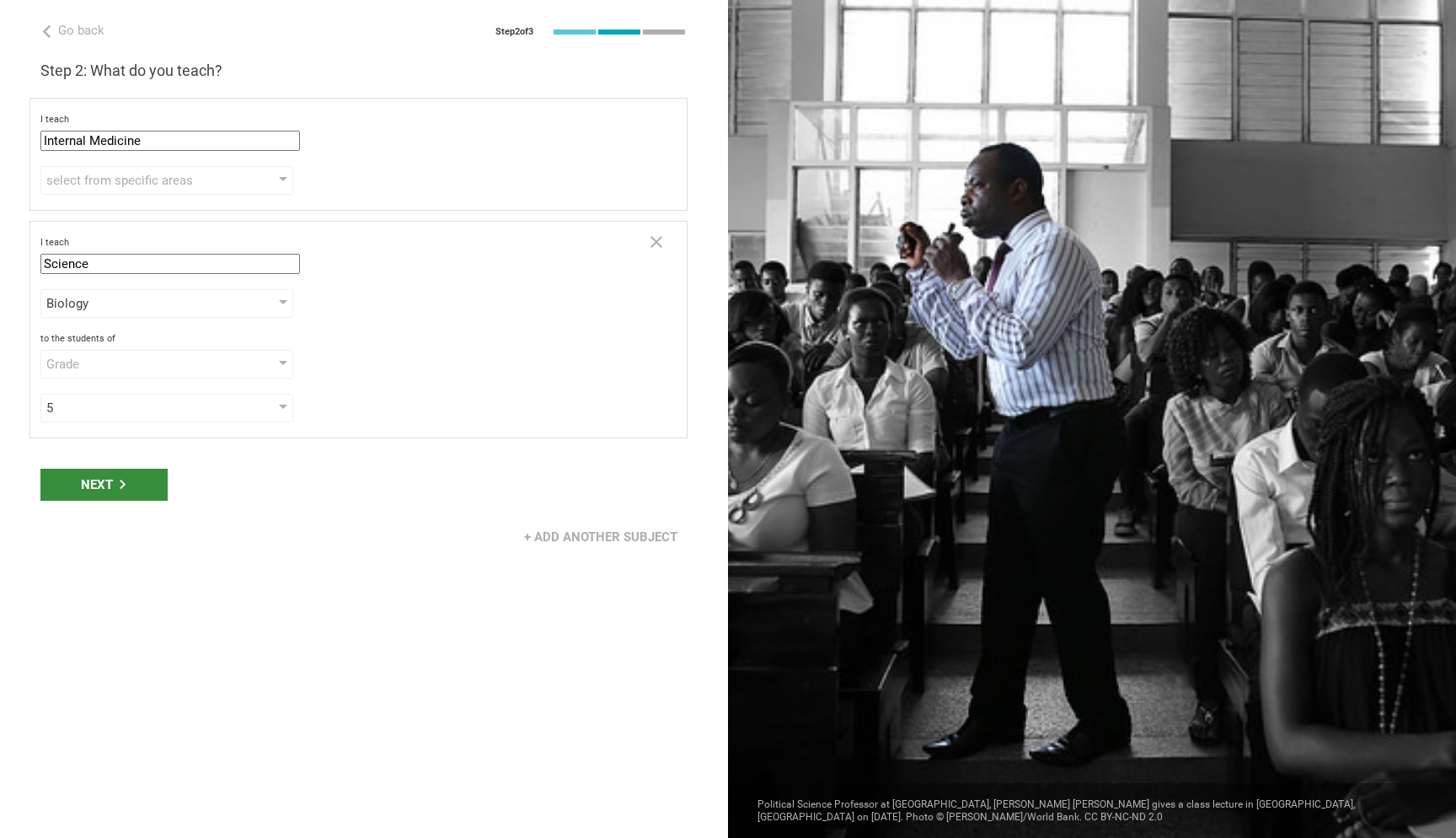
click at [157, 494] on div "Next" at bounding box center [104, 484] width 127 height 32
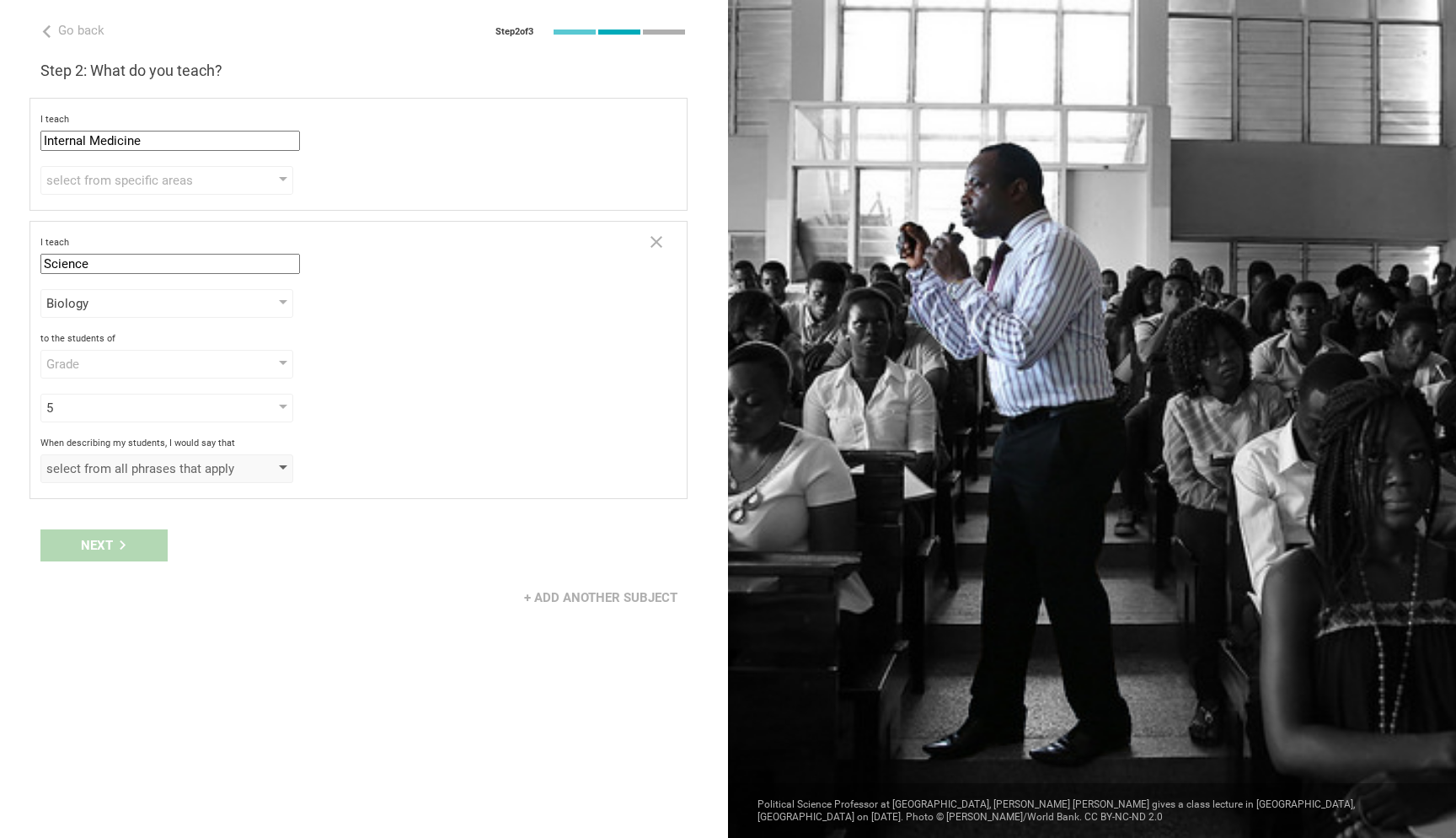
click at [205, 468] on div "select from all phrases that apply" at bounding box center [142, 468] width 193 height 17
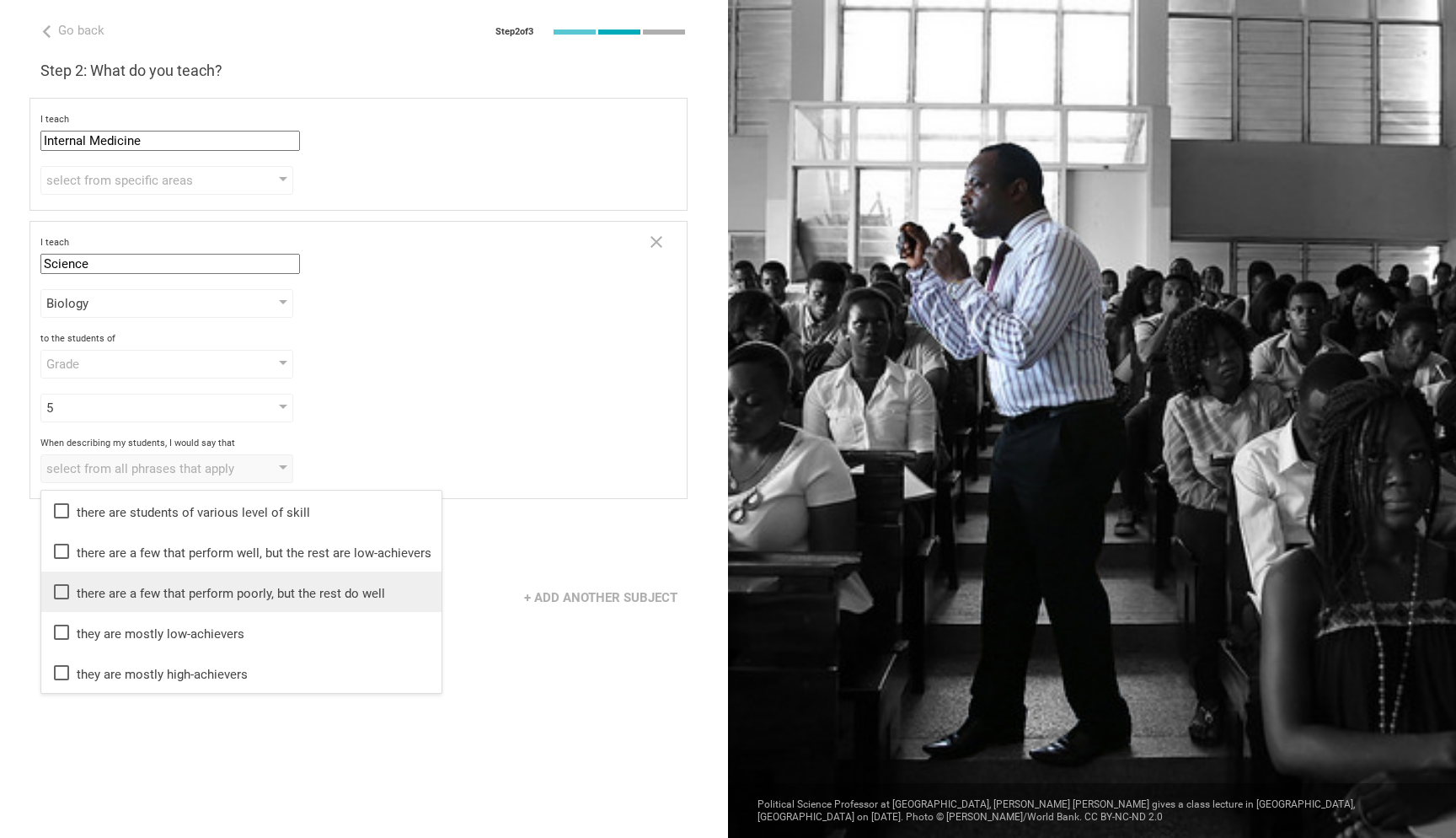
click at [205, 574] on li "there are a few that perform poorly, but the rest do well" at bounding box center [241, 591] width 400 height 41
click at [309, 780] on div "Go back Step 2 of 3 Welcome, Stefan! You are almost all set. Just answer a few …" at bounding box center [363, 419] width 728 height 838
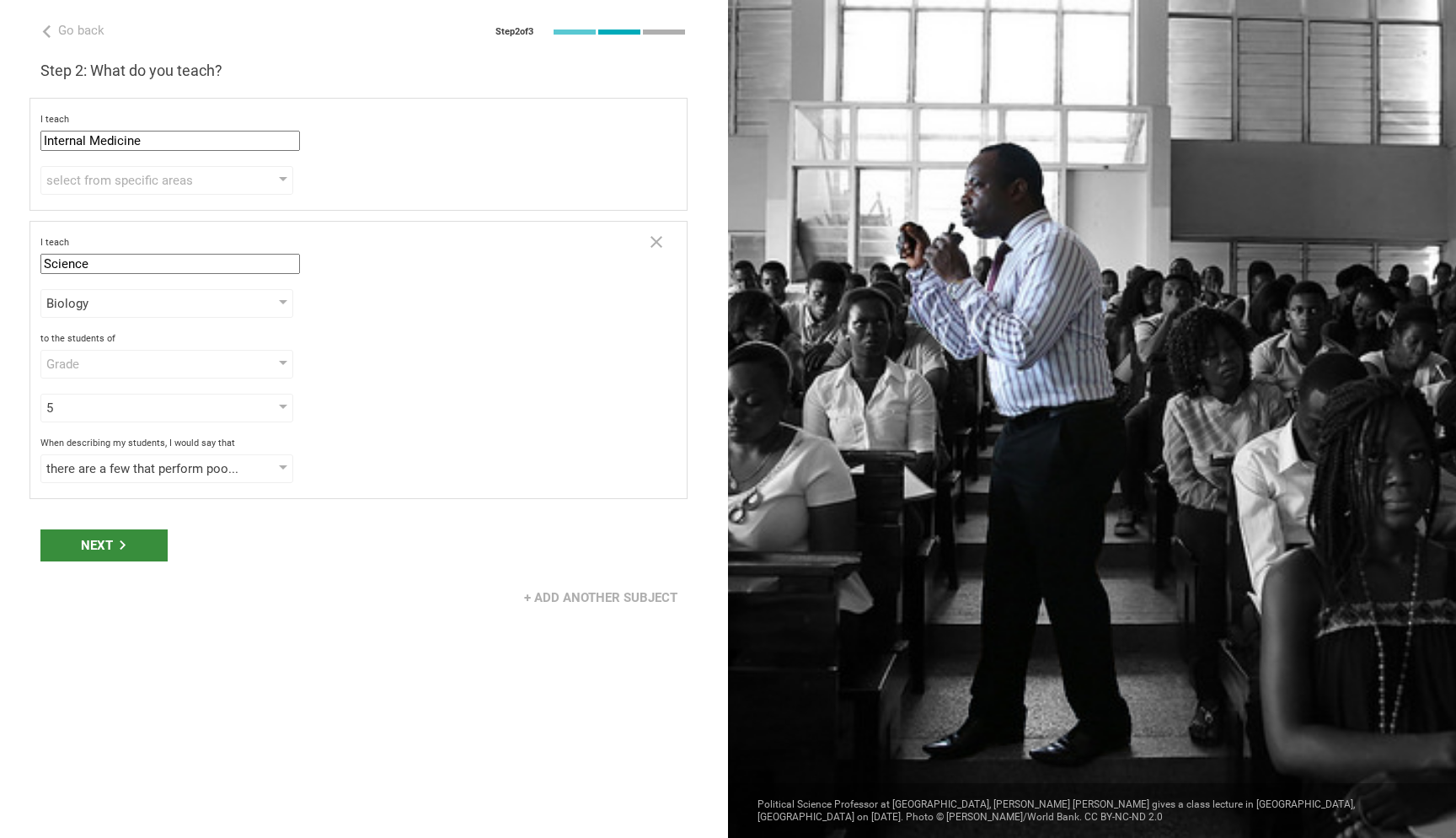
click at [138, 557] on div "Next" at bounding box center [104, 544] width 127 height 32
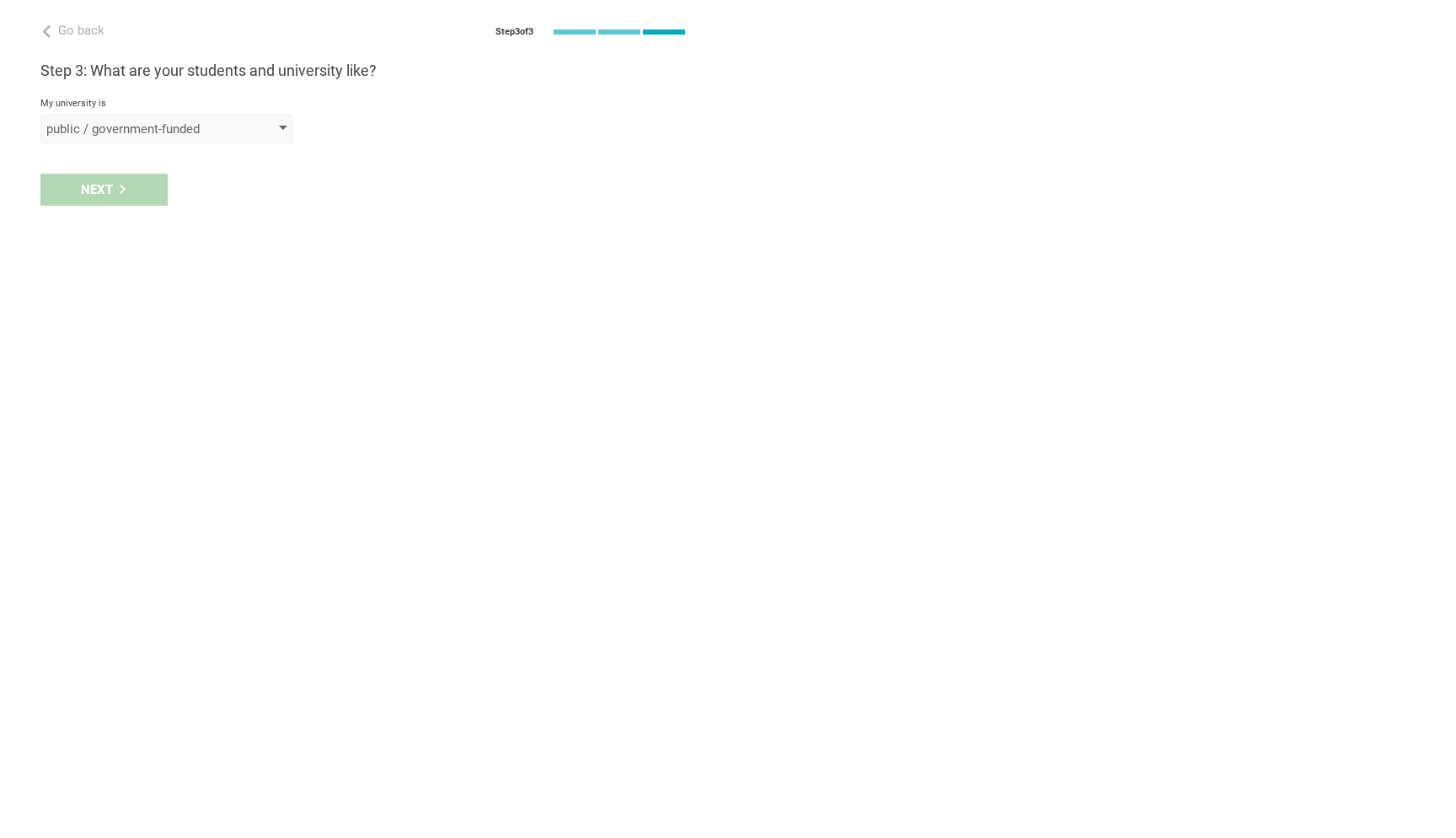
click at [272, 122] on div "public / government-funded" at bounding box center [167, 129] width 253 height 29
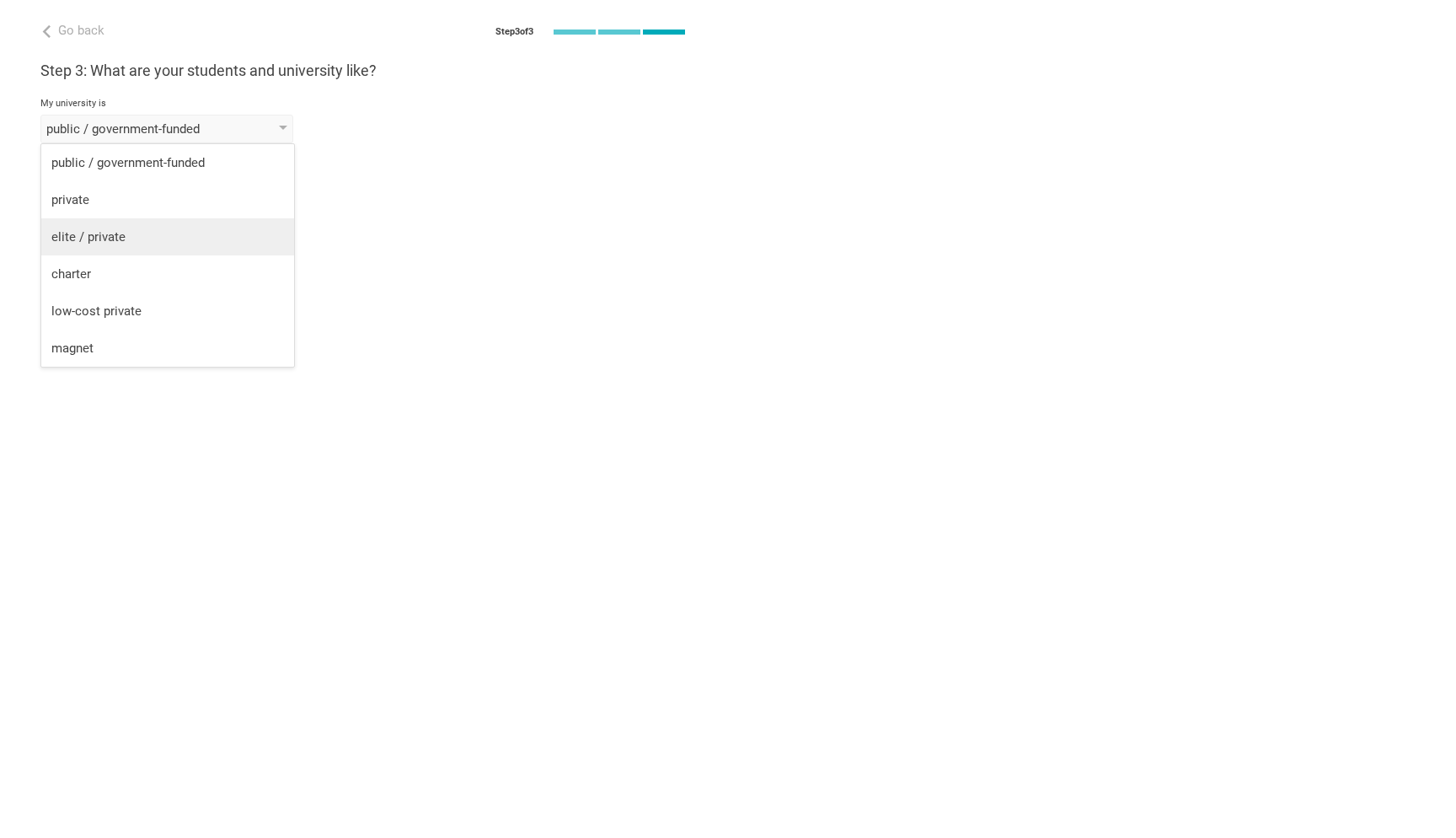
click at [234, 222] on li "elite / private" at bounding box center [168, 236] width 253 height 37
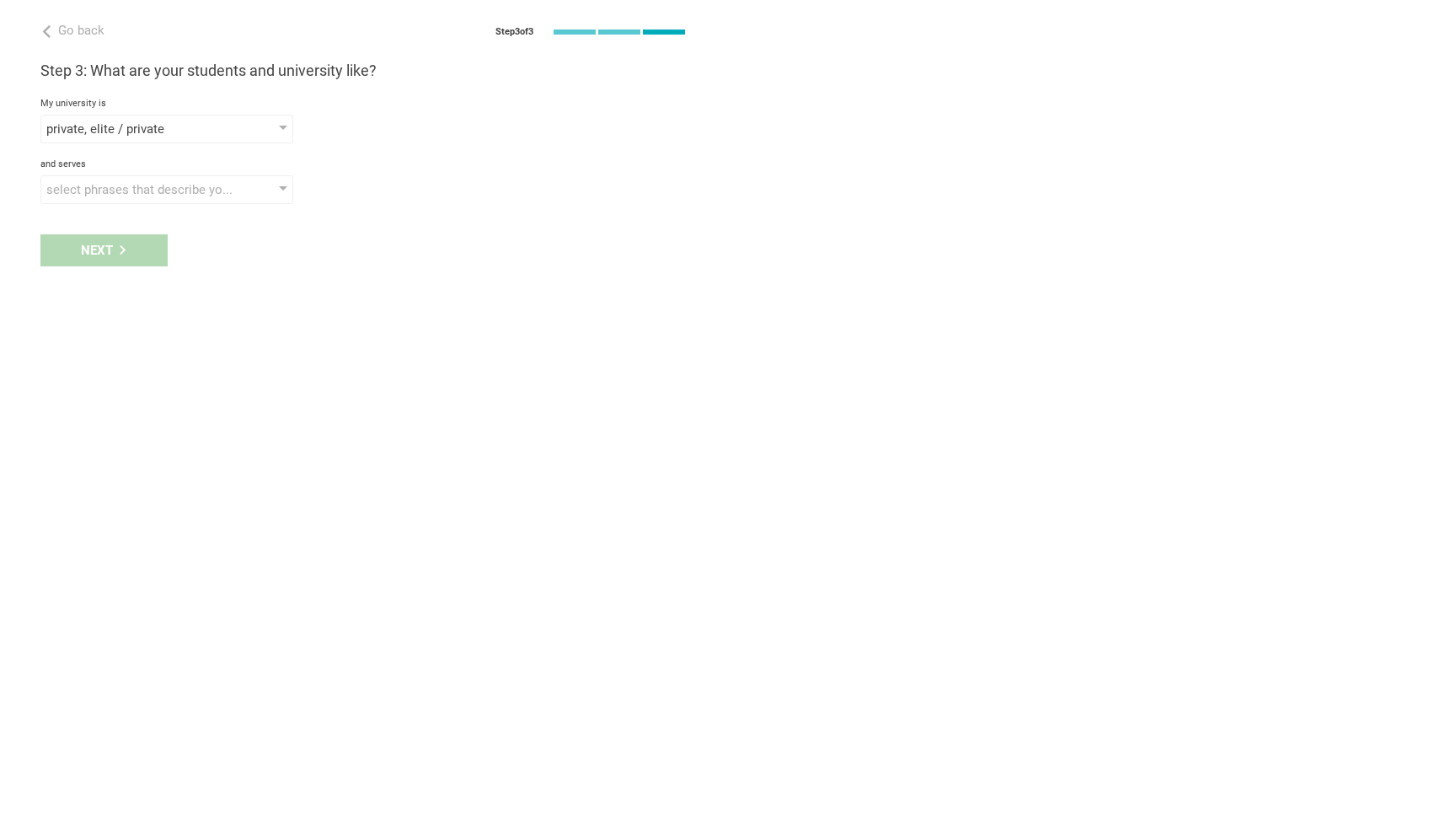
click at [146, 264] on div "Next" at bounding box center [363, 250] width 728 height 52
click at [259, 195] on div "select phrases that describe your student population" at bounding box center [167, 190] width 253 height 29
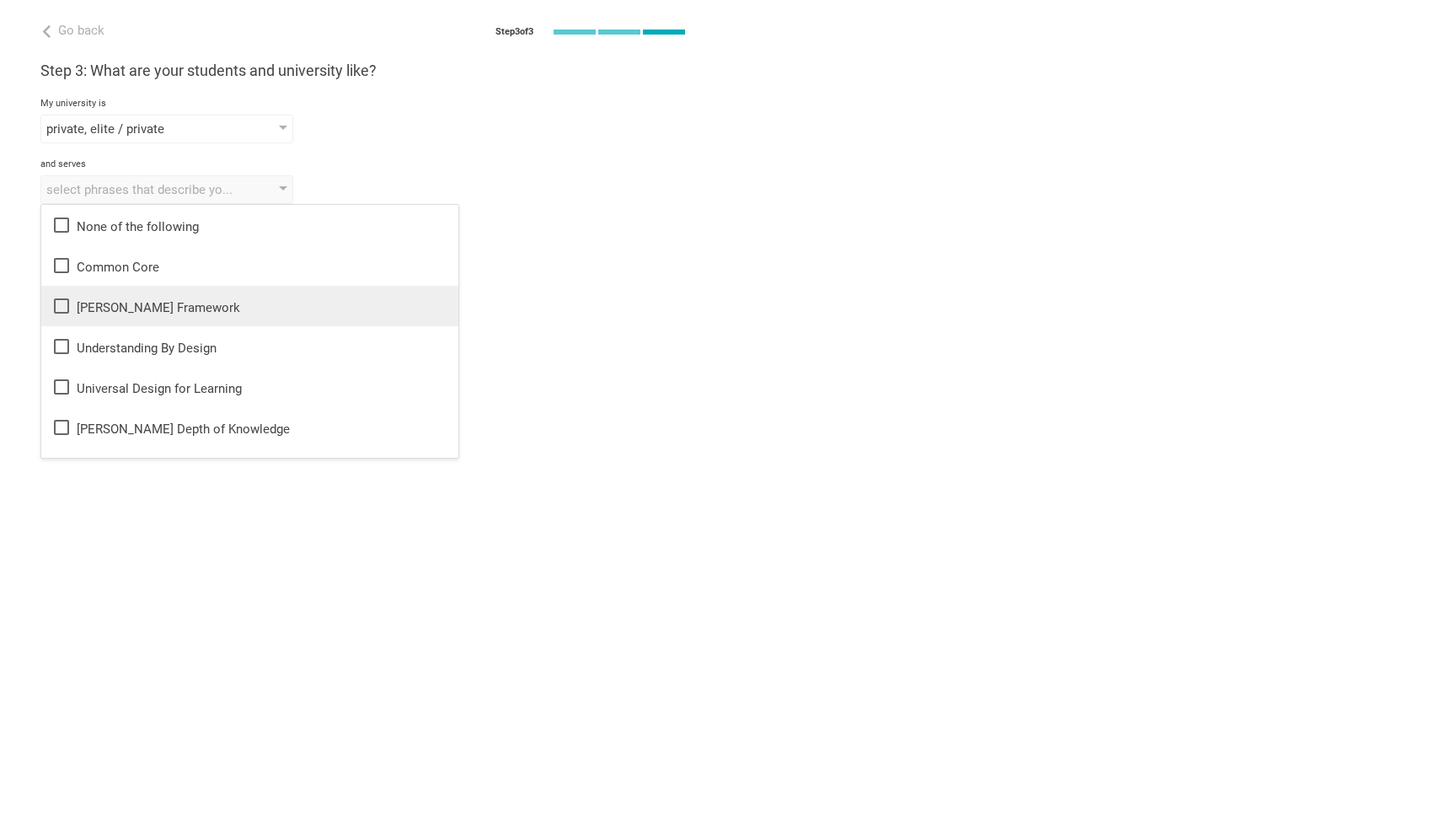
click at [246, 294] on li "Danielson Framework" at bounding box center [249, 306] width 417 height 41
click at [310, 596] on div "Go back Step 3 of 3 Welcome, Stefan! You are almost all set. Just answer a few …" at bounding box center [363, 419] width 728 height 838
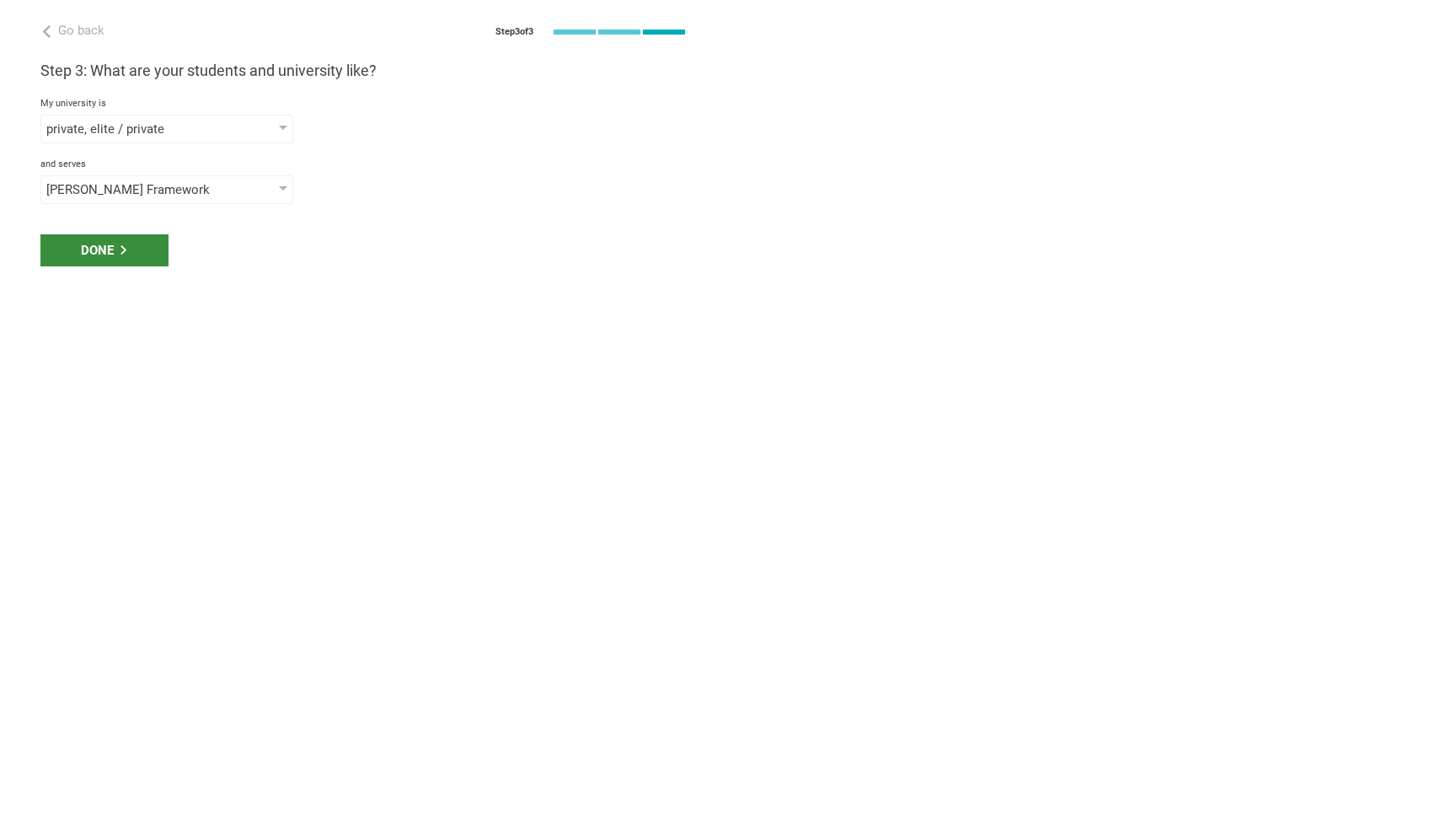
click at [143, 242] on div "Done" at bounding box center [105, 250] width 128 height 32
click at [146, 259] on div "Done" at bounding box center [105, 250] width 128 height 32
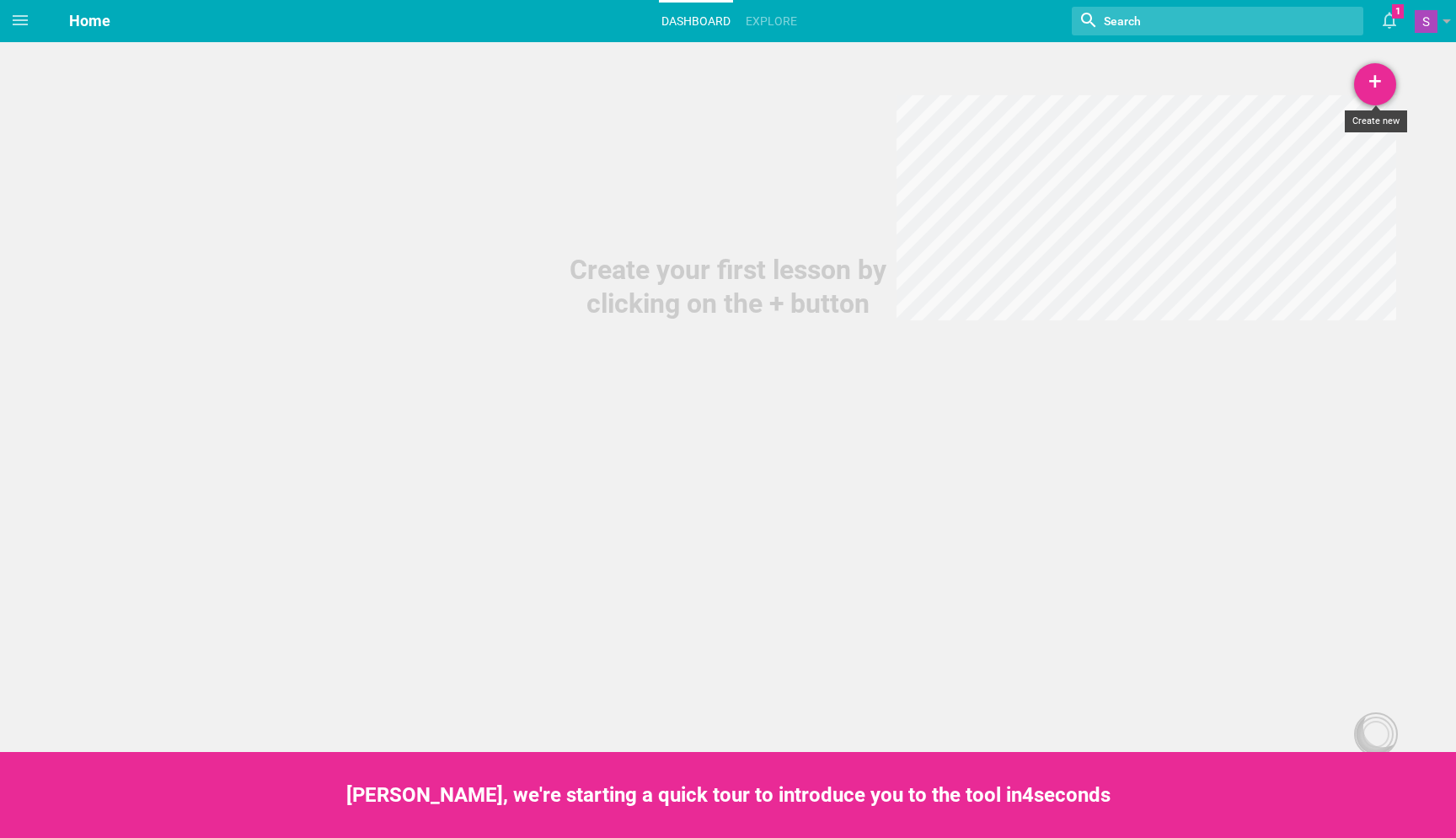
click at [1385, 89] on div "+" at bounding box center [1375, 84] width 42 height 42
click at [1325, 135] on link "Lesson" at bounding box center [1333, 130] width 127 height 37
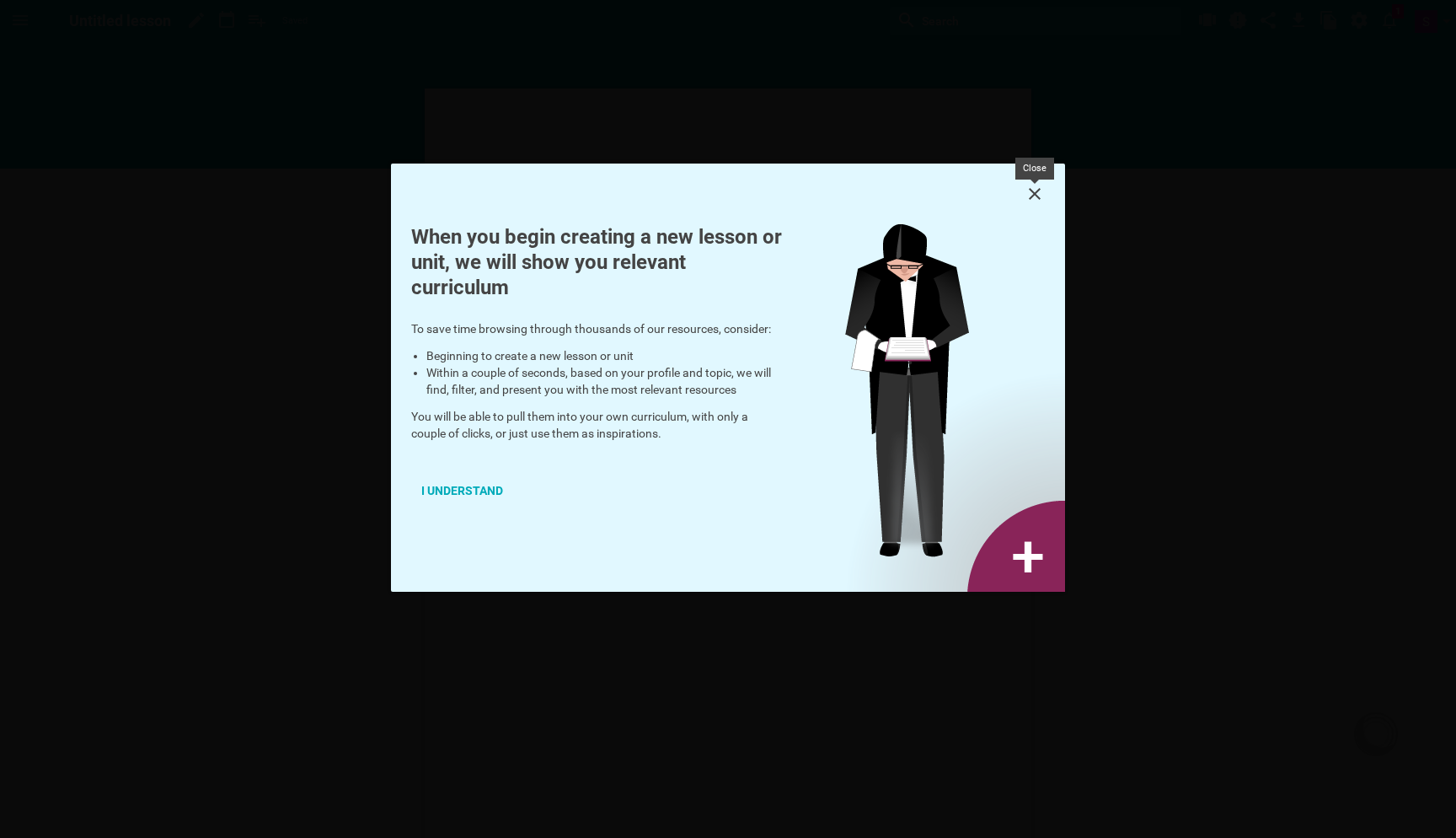
click at [1039, 188] on icon at bounding box center [1035, 193] width 20 height 20
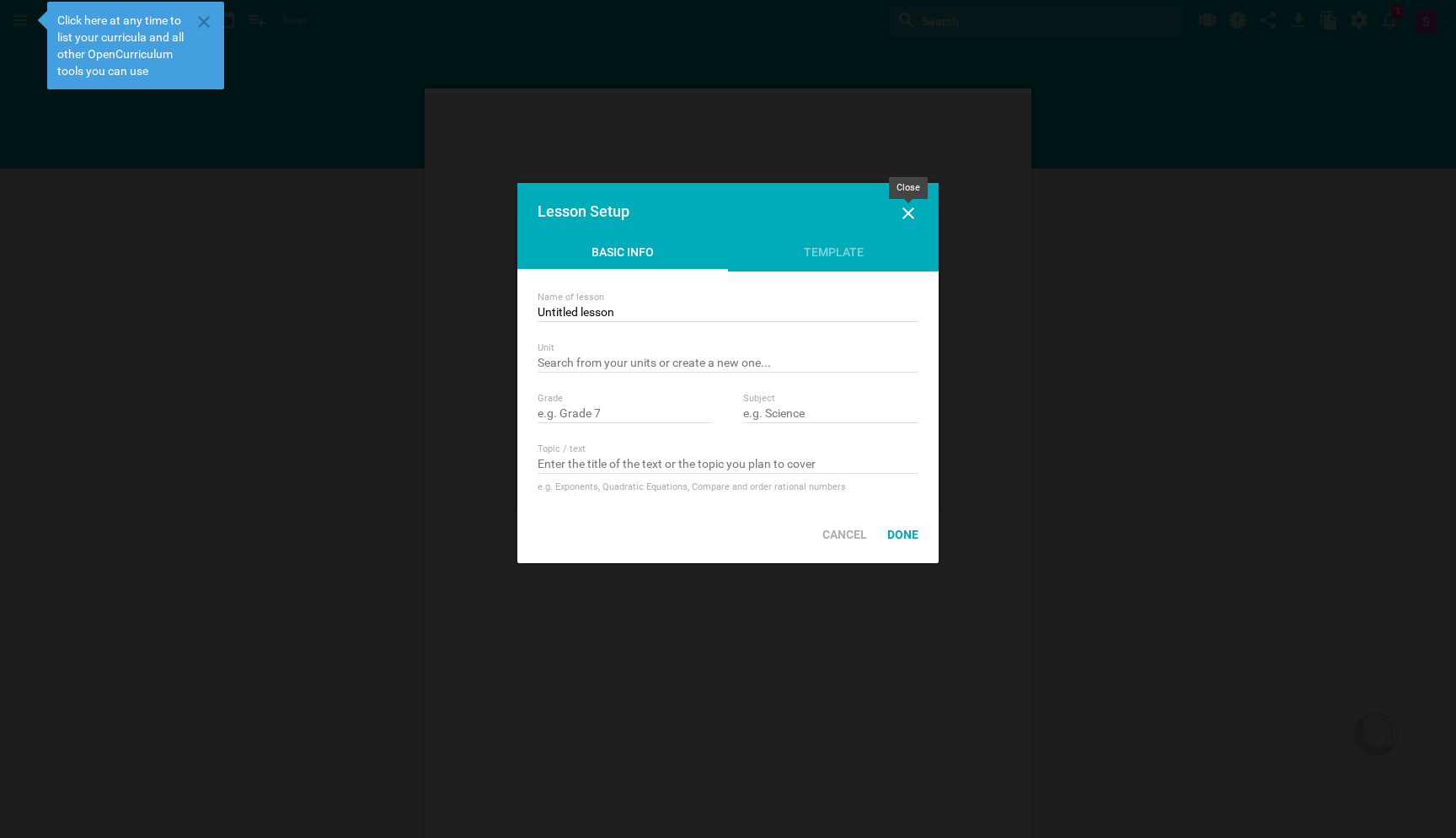
click at [902, 215] on icon at bounding box center [908, 213] width 20 height 20
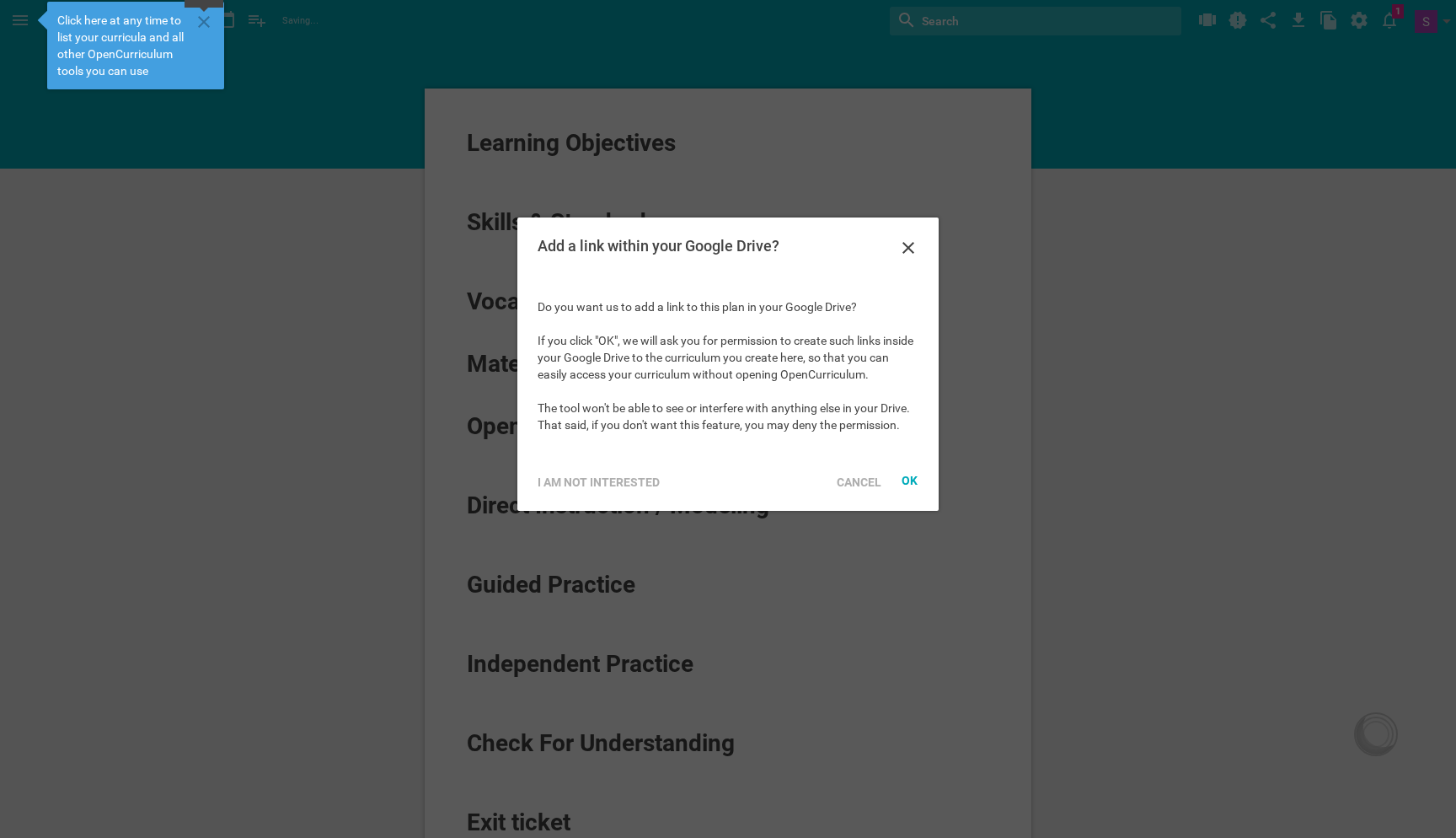
click at [205, 21] on icon at bounding box center [203, 22] width 12 height 12
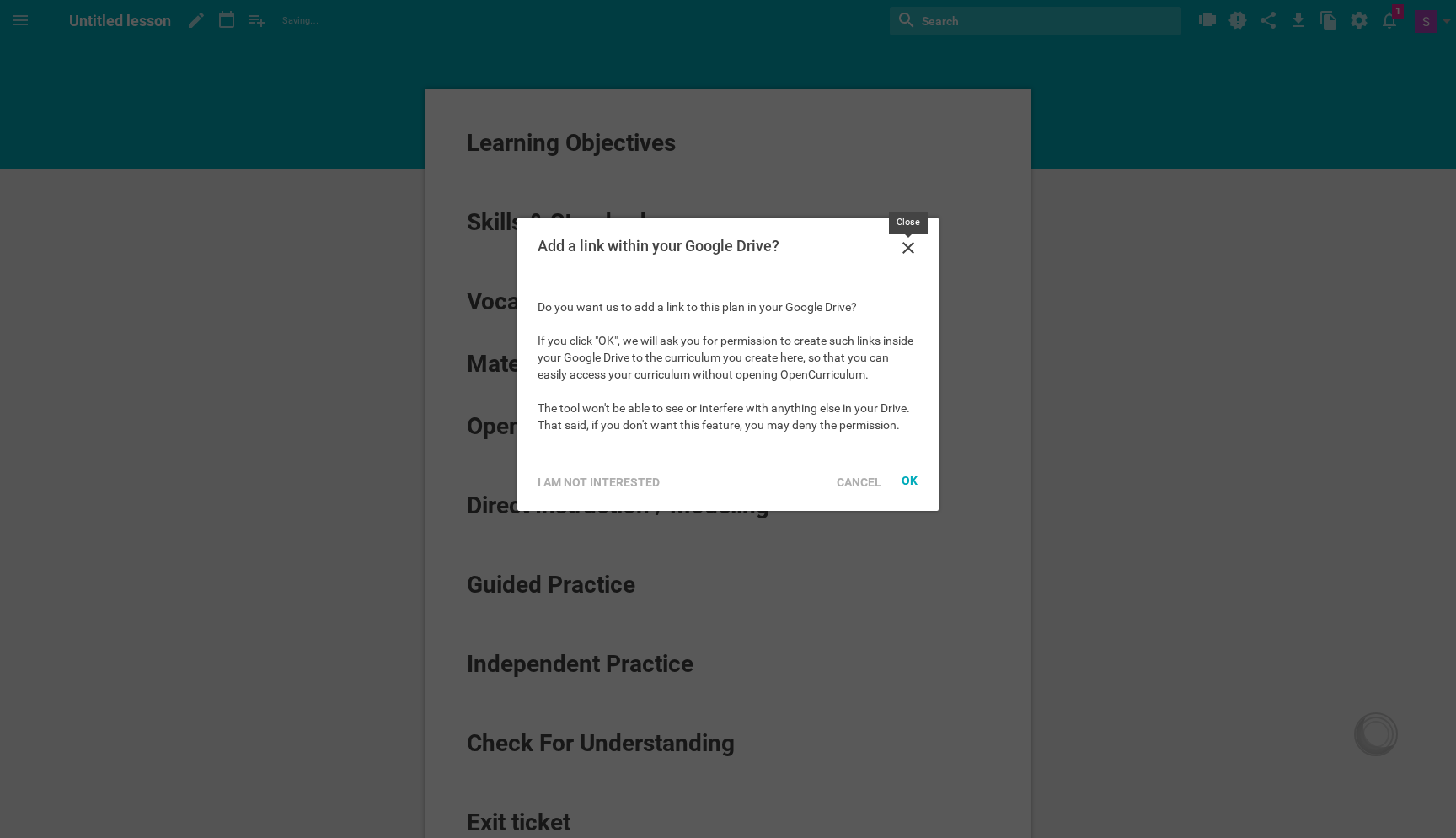
click at [907, 252] on icon at bounding box center [908, 248] width 20 height 20
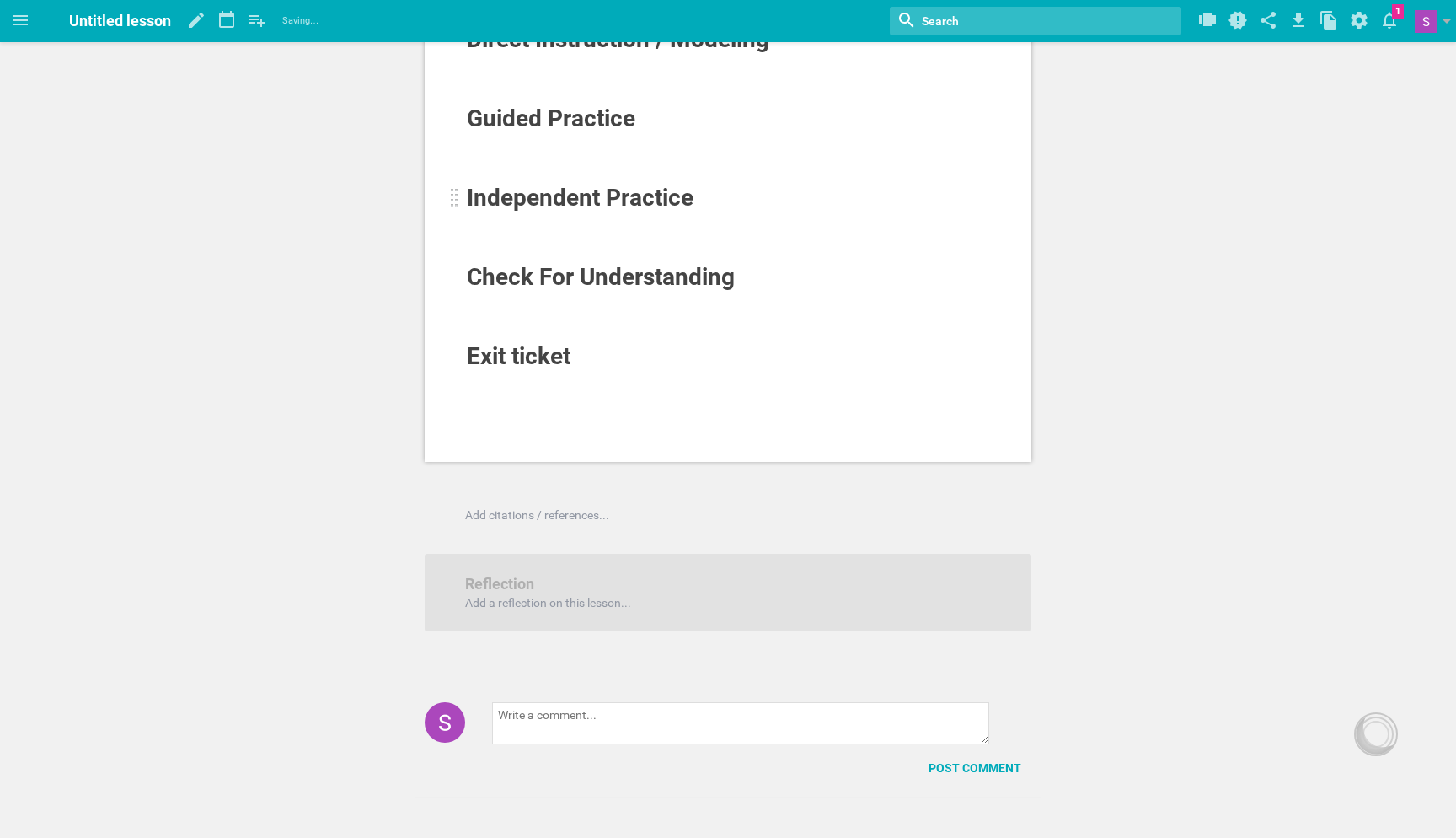
scroll to position [478, 0]
